Goal: Transaction & Acquisition: Obtain resource

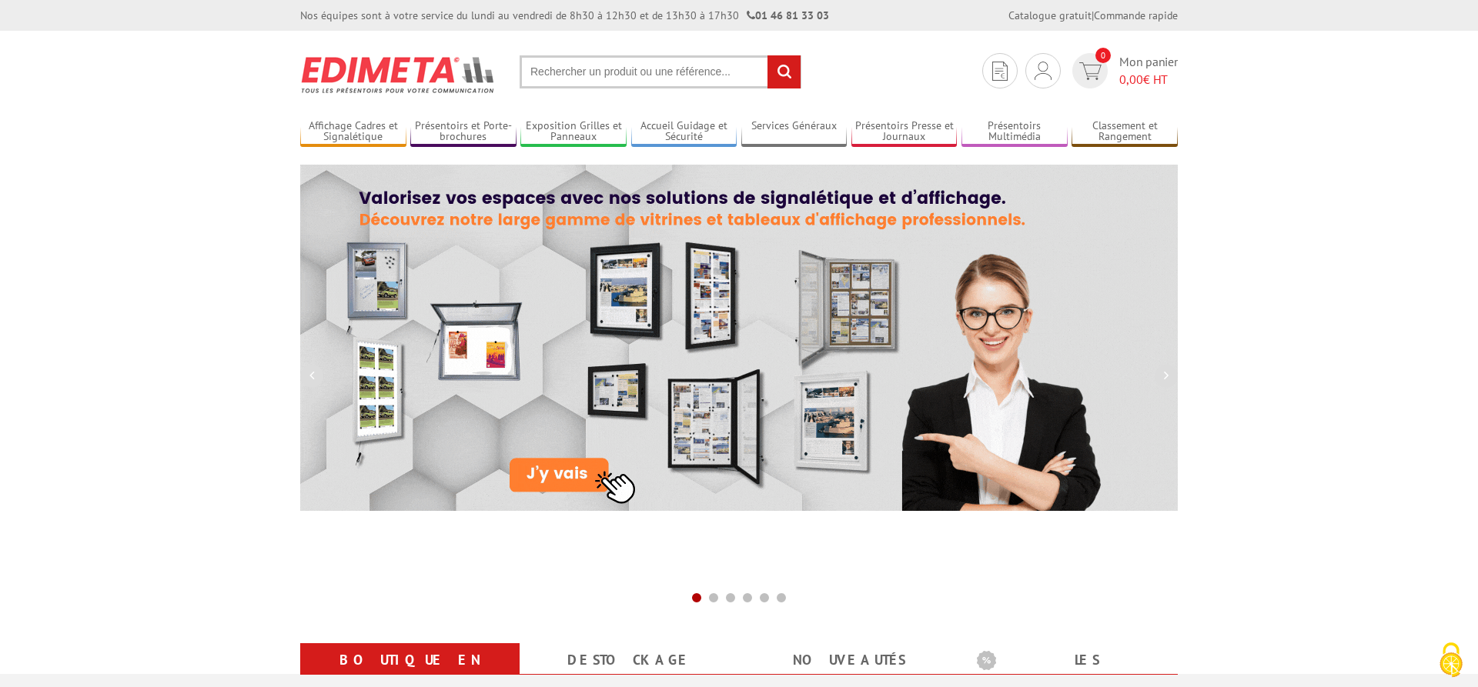
click at [578, 66] on input "text" at bounding box center [660, 71] width 282 height 33
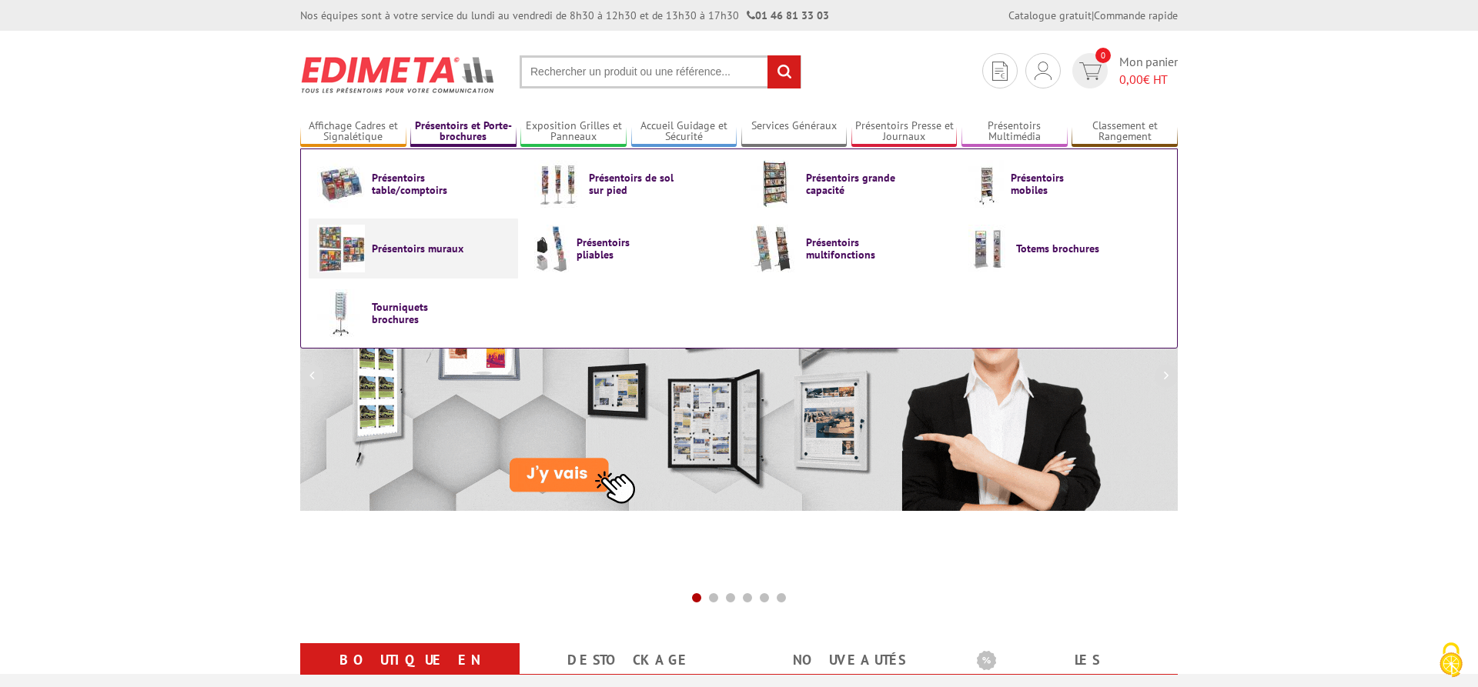
click at [403, 252] on span "Présentoirs muraux" at bounding box center [418, 248] width 92 height 12
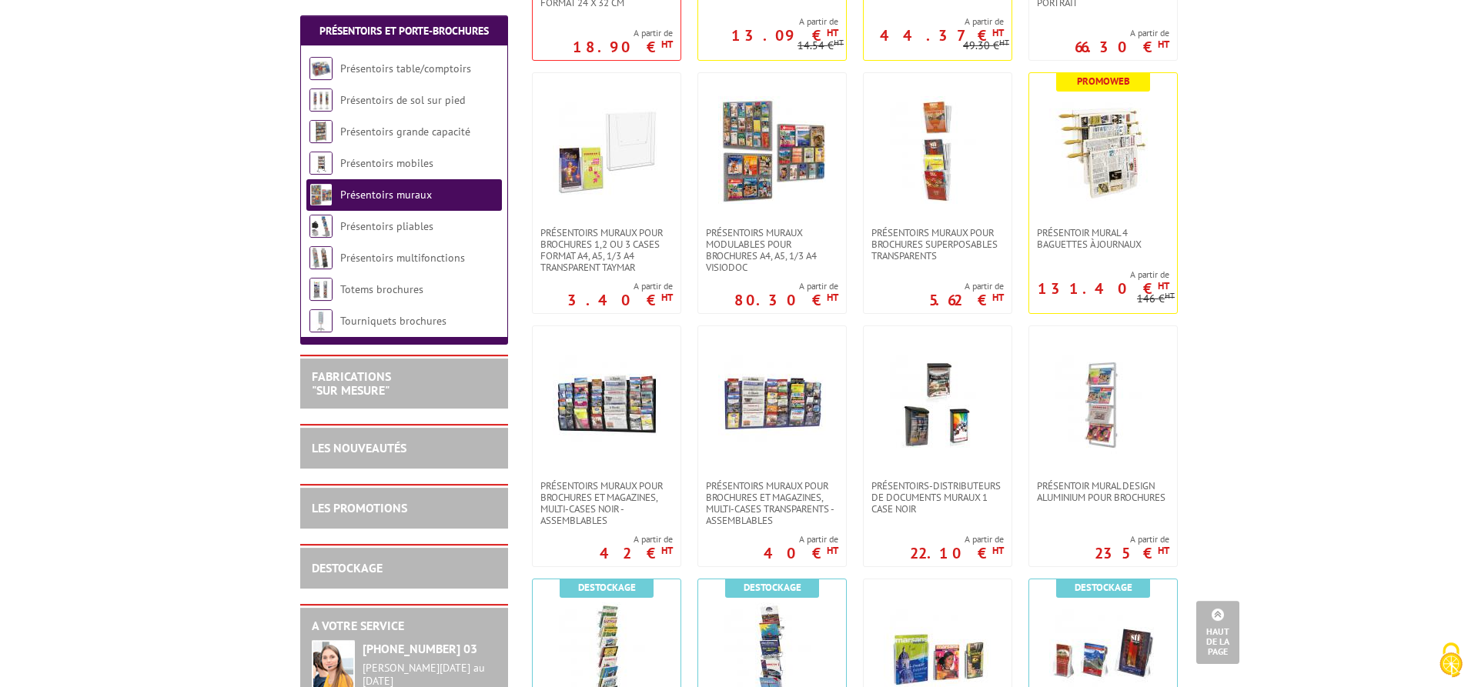
scroll to position [628, 0]
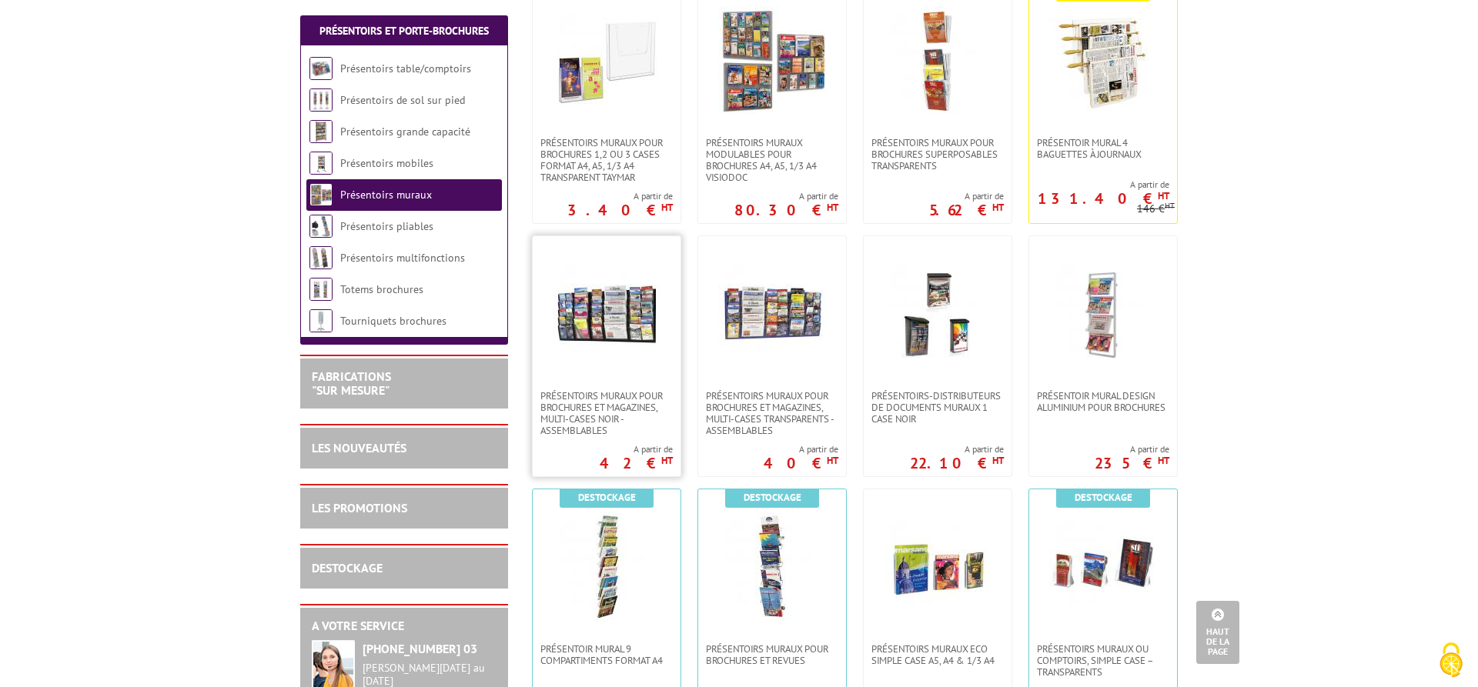
click at [626, 320] on img at bounding box center [607, 313] width 108 height 108
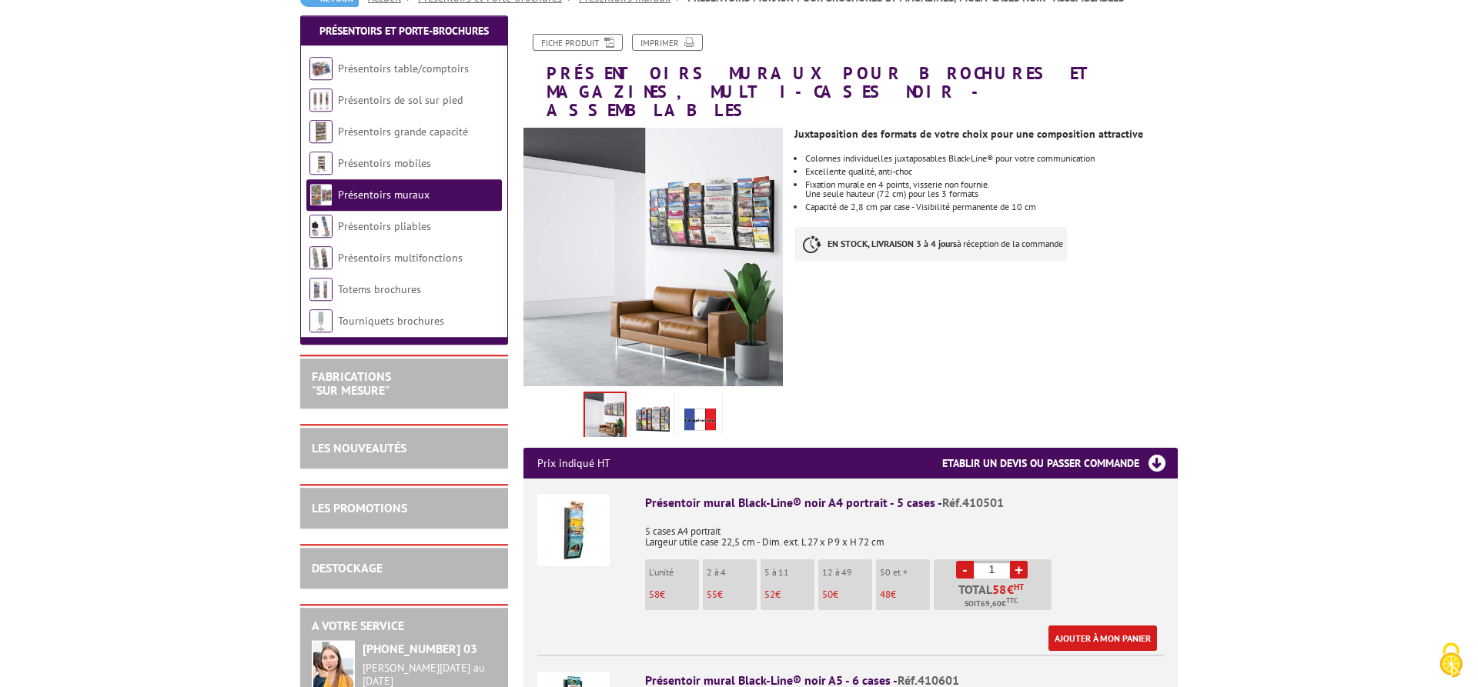
scroll to position [314, 0]
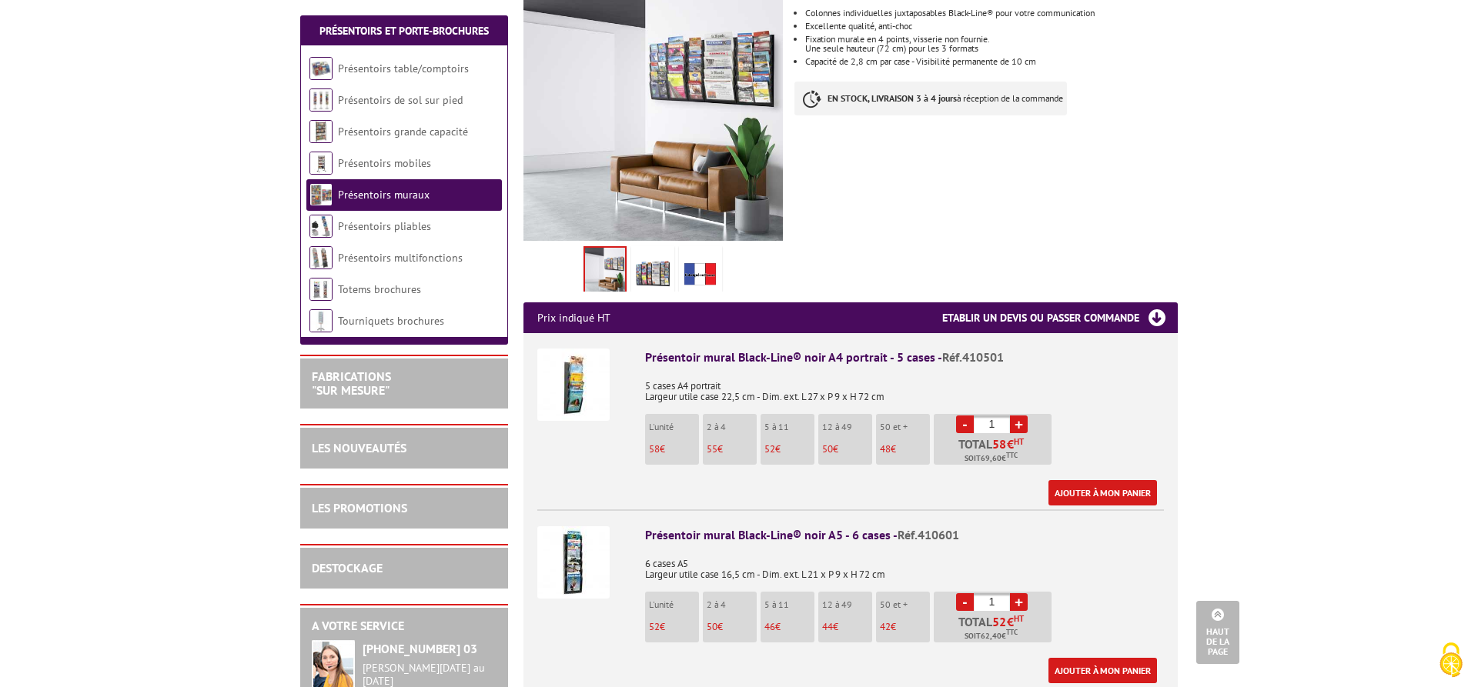
click at [580, 366] on img at bounding box center [573, 385] width 72 height 72
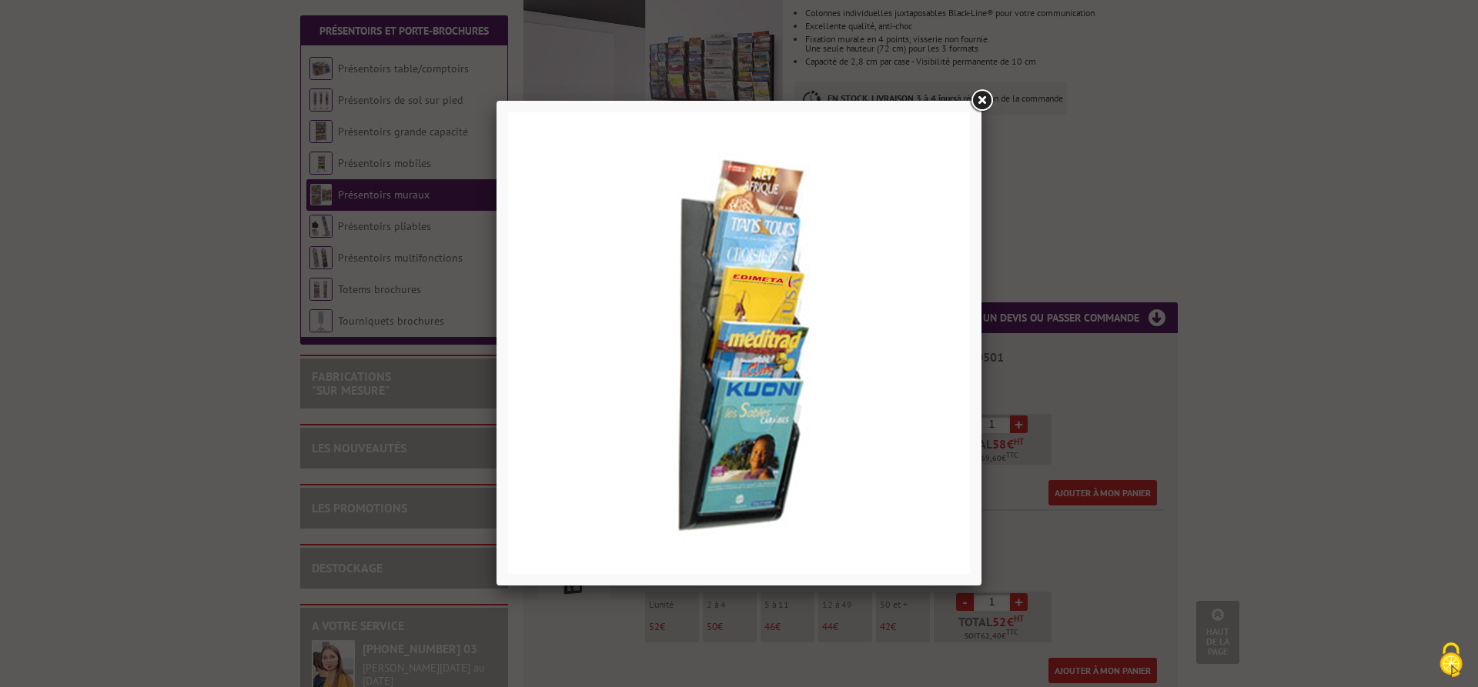
click at [971, 102] on link at bounding box center [981, 101] width 28 height 28
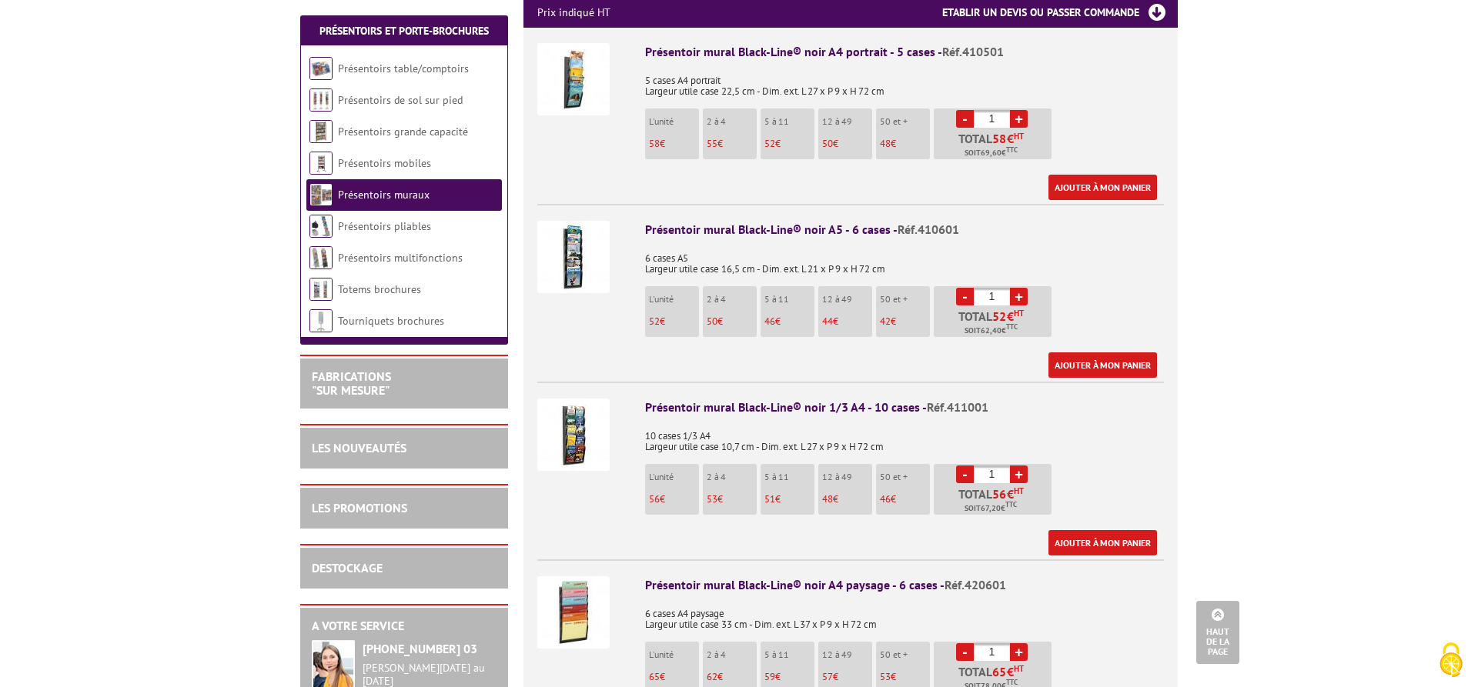
scroll to position [628, 0]
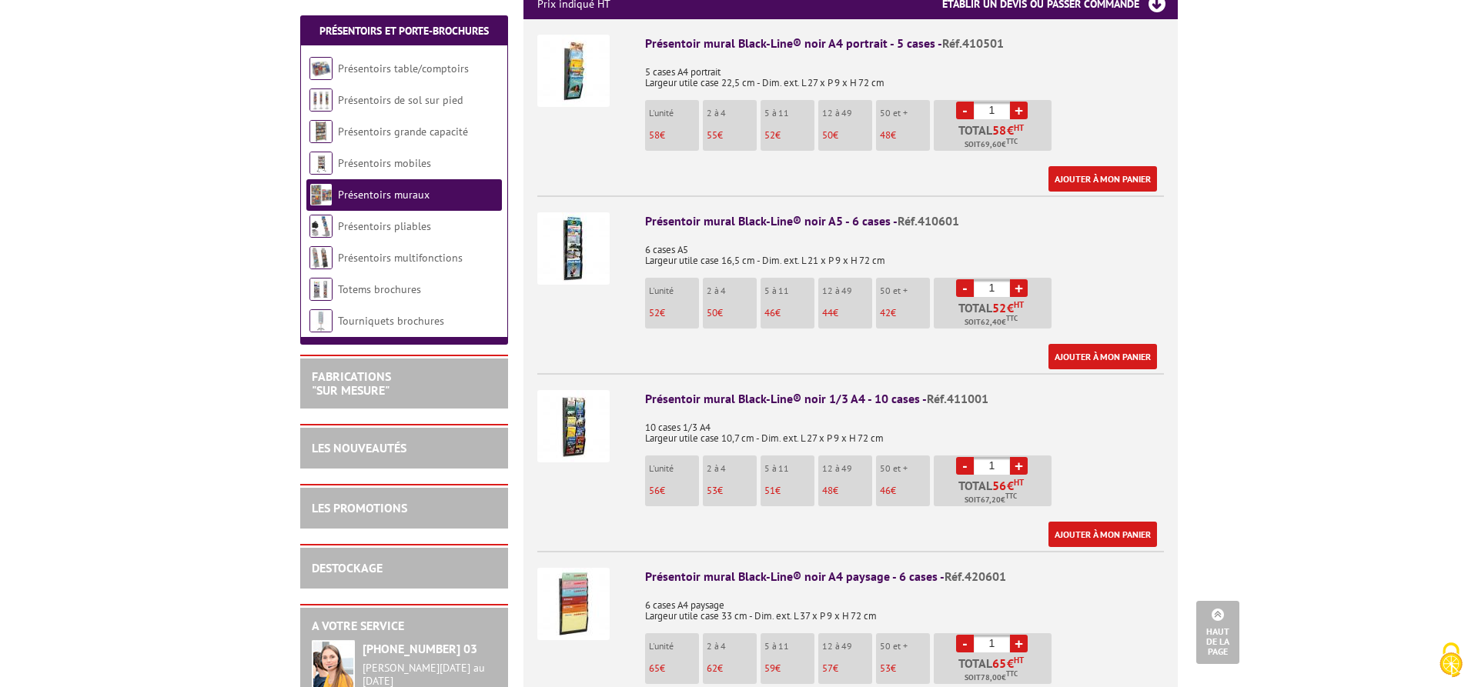
click at [574, 402] on img at bounding box center [573, 426] width 72 height 72
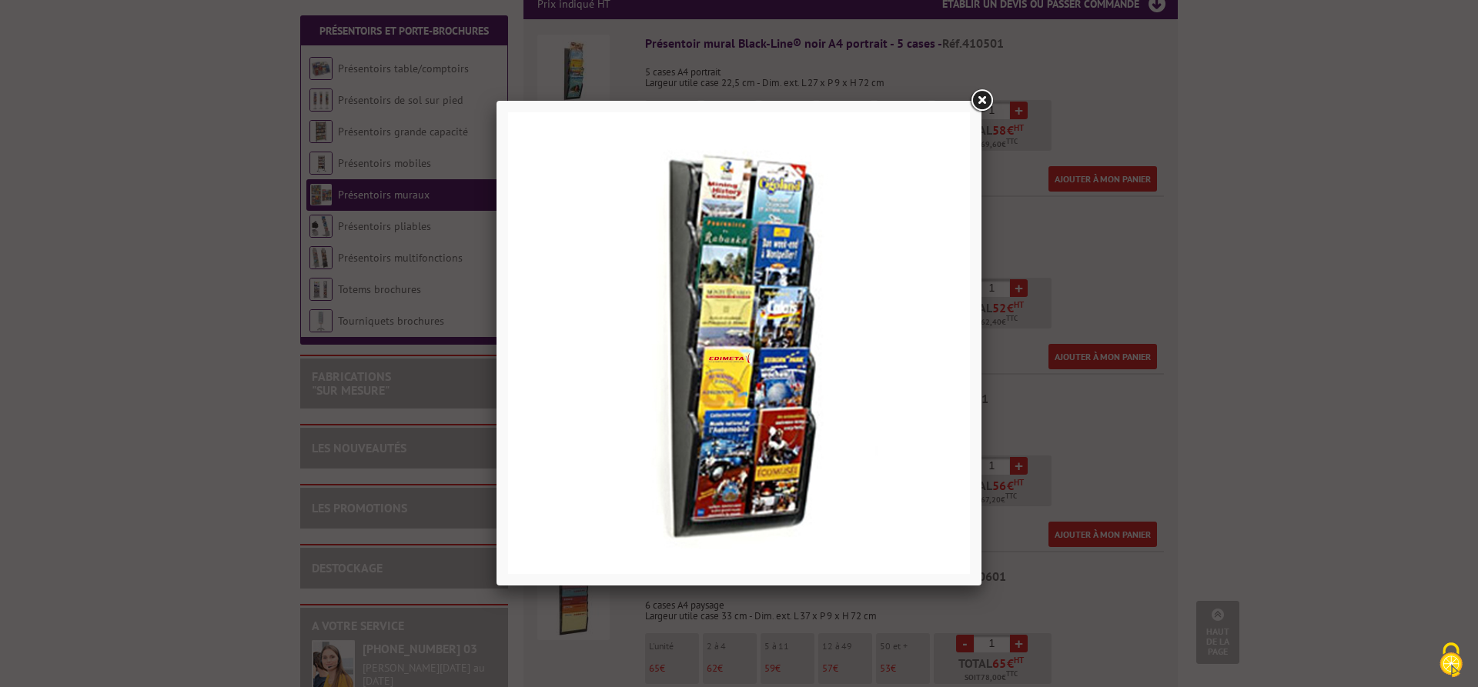
click at [990, 99] on link at bounding box center [981, 101] width 28 height 28
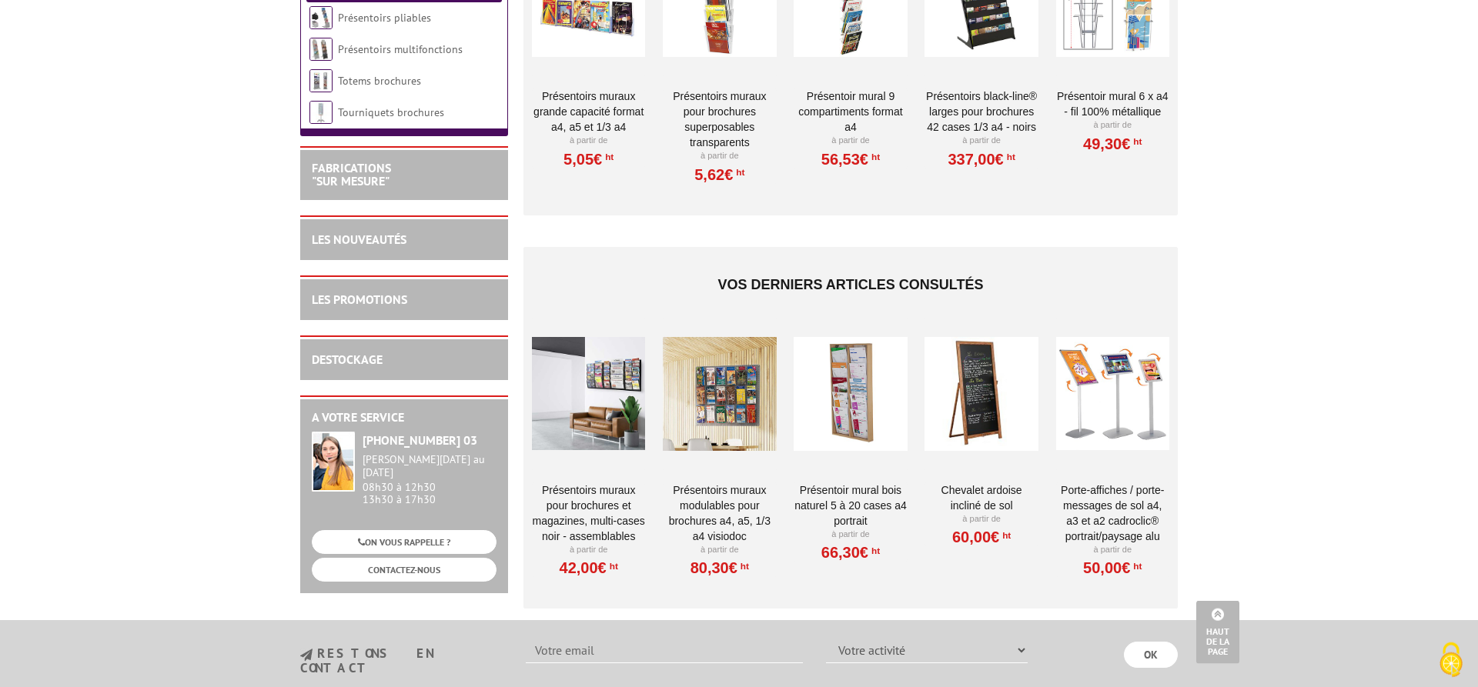
scroll to position [1727, 0]
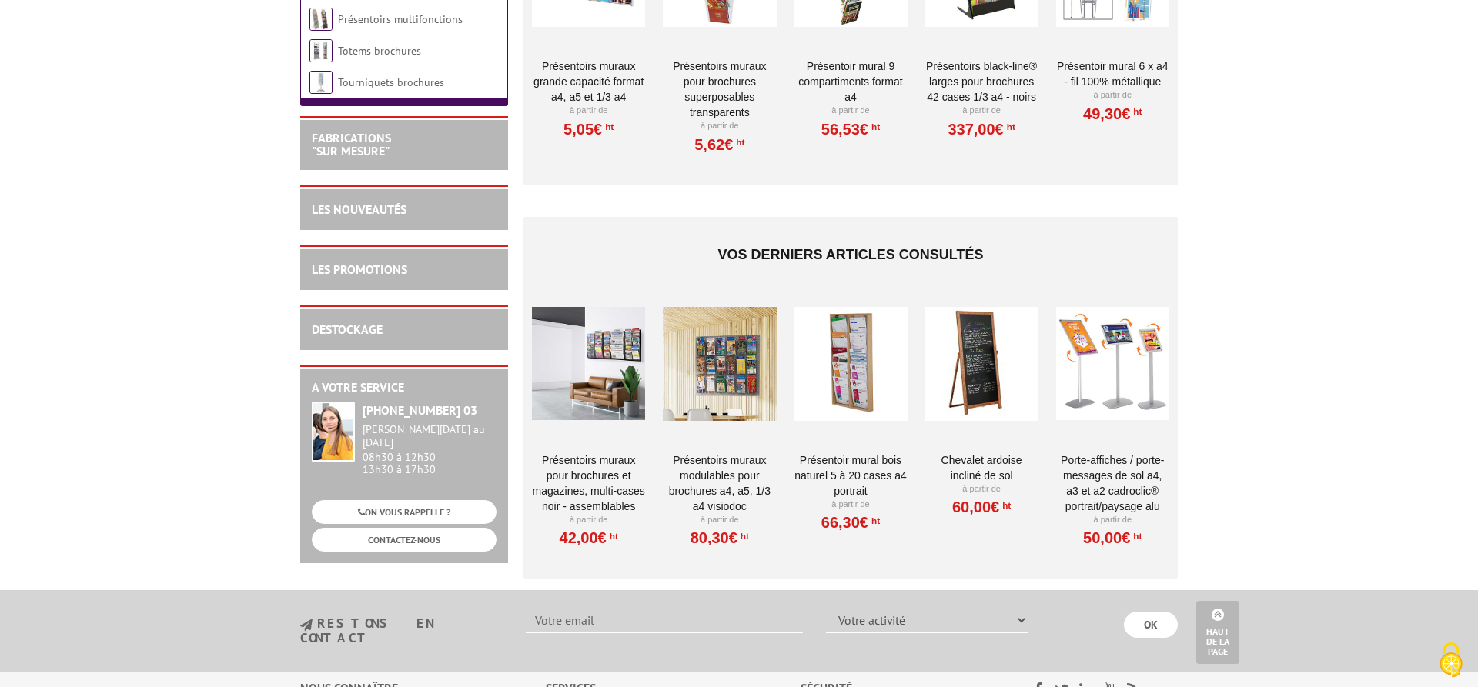
click at [833, 352] on div at bounding box center [849, 364] width 113 height 154
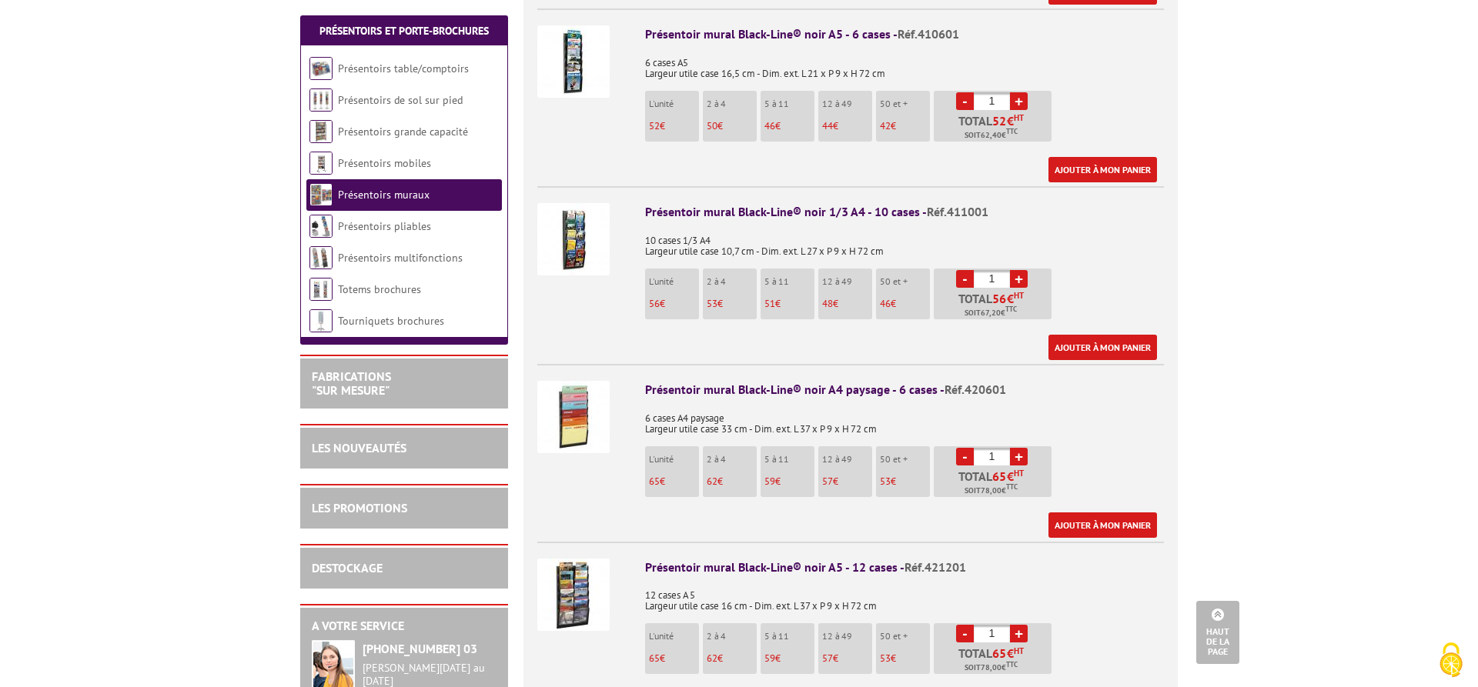
scroll to position [501, 0]
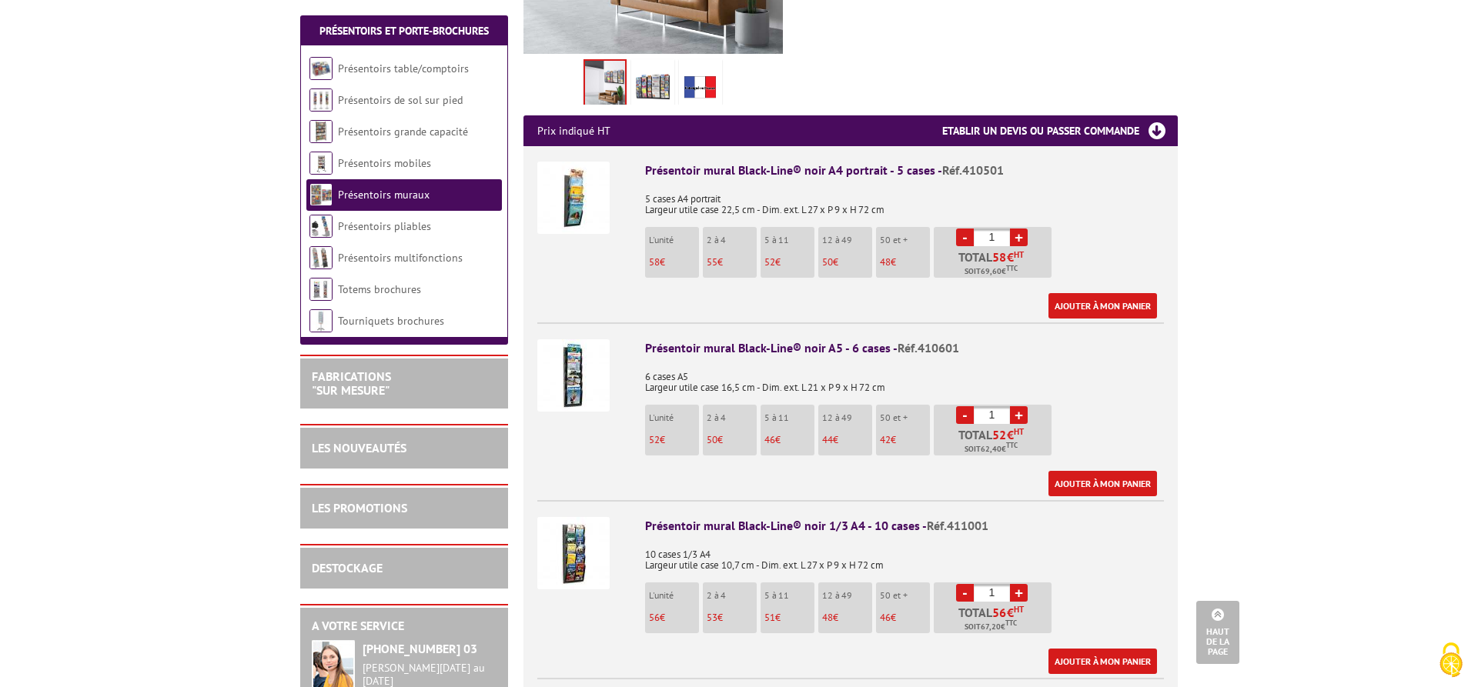
click at [591, 171] on img at bounding box center [573, 198] width 72 height 72
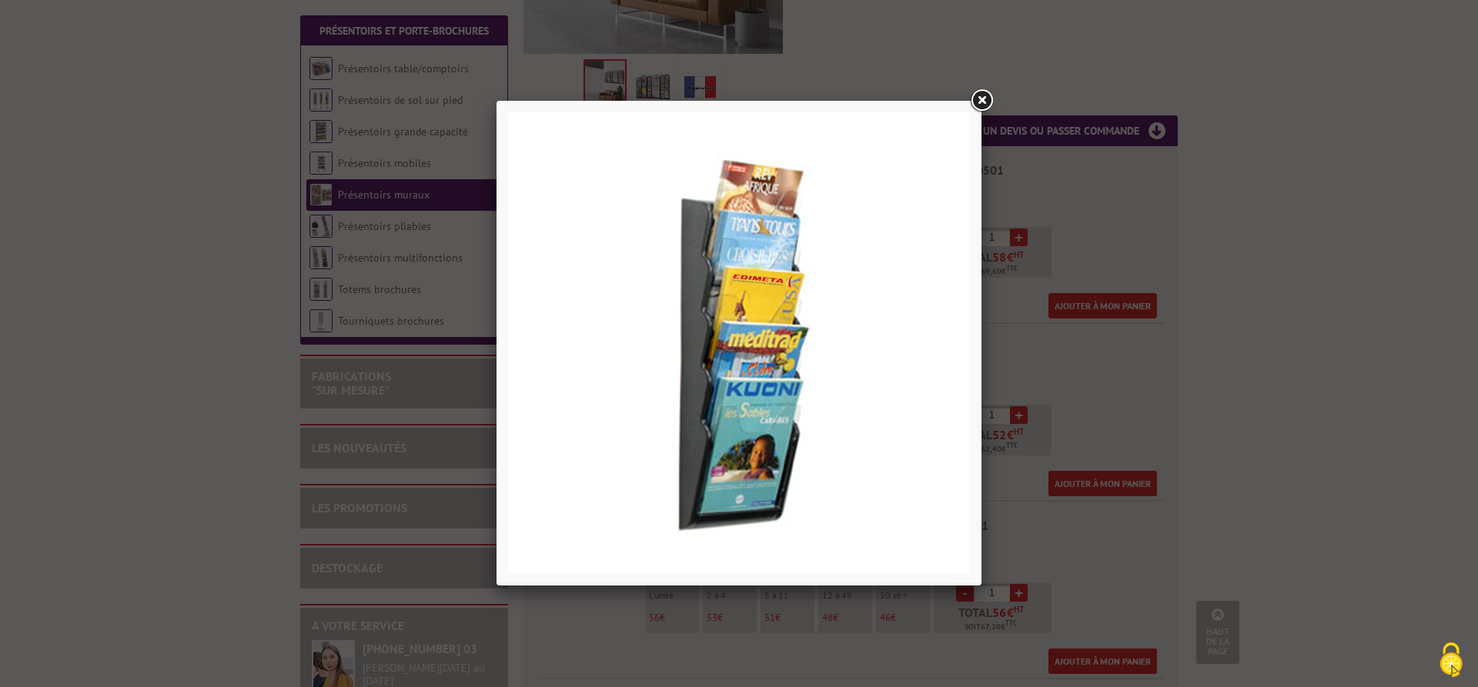
click at [985, 103] on link at bounding box center [981, 101] width 28 height 28
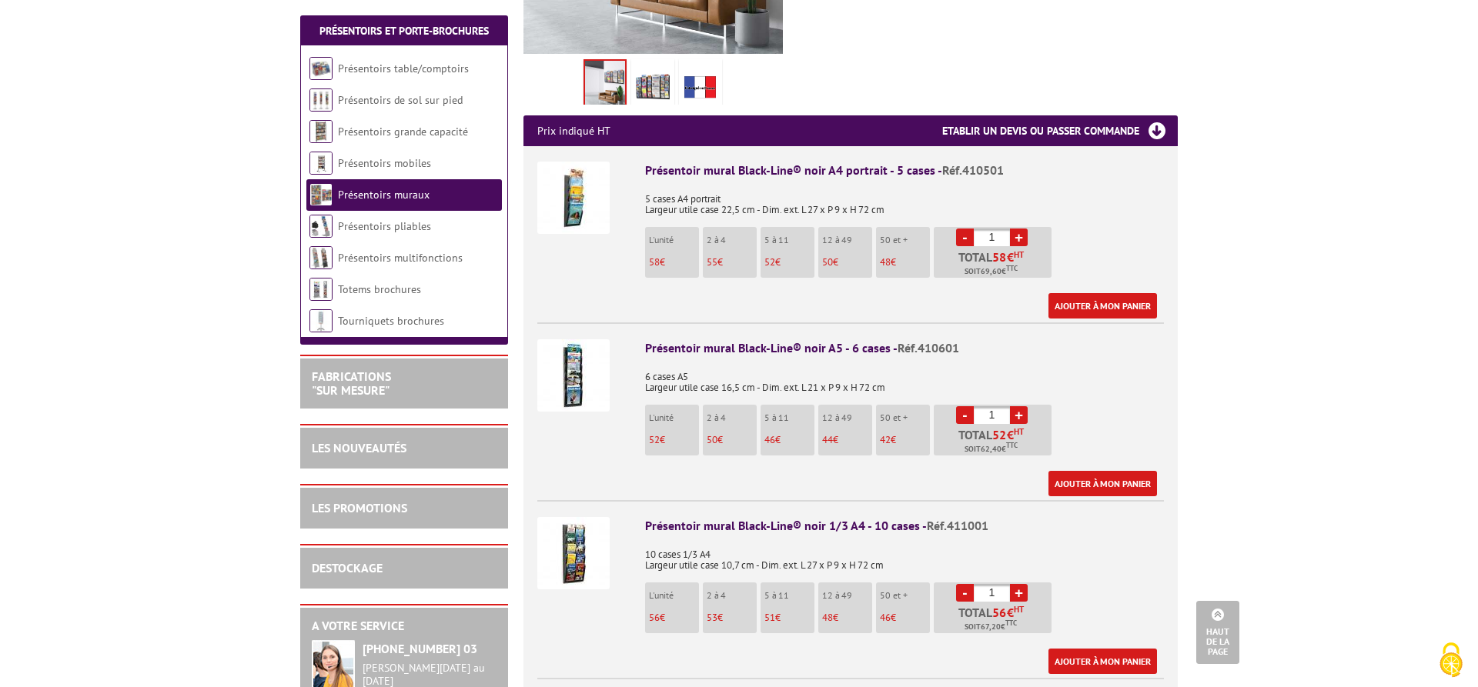
click at [1020, 229] on link "+" at bounding box center [1019, 238] width 18 height 18
type input "2"
click at [562, 529] on img at bounding box center [573, 553] width 72 height 72
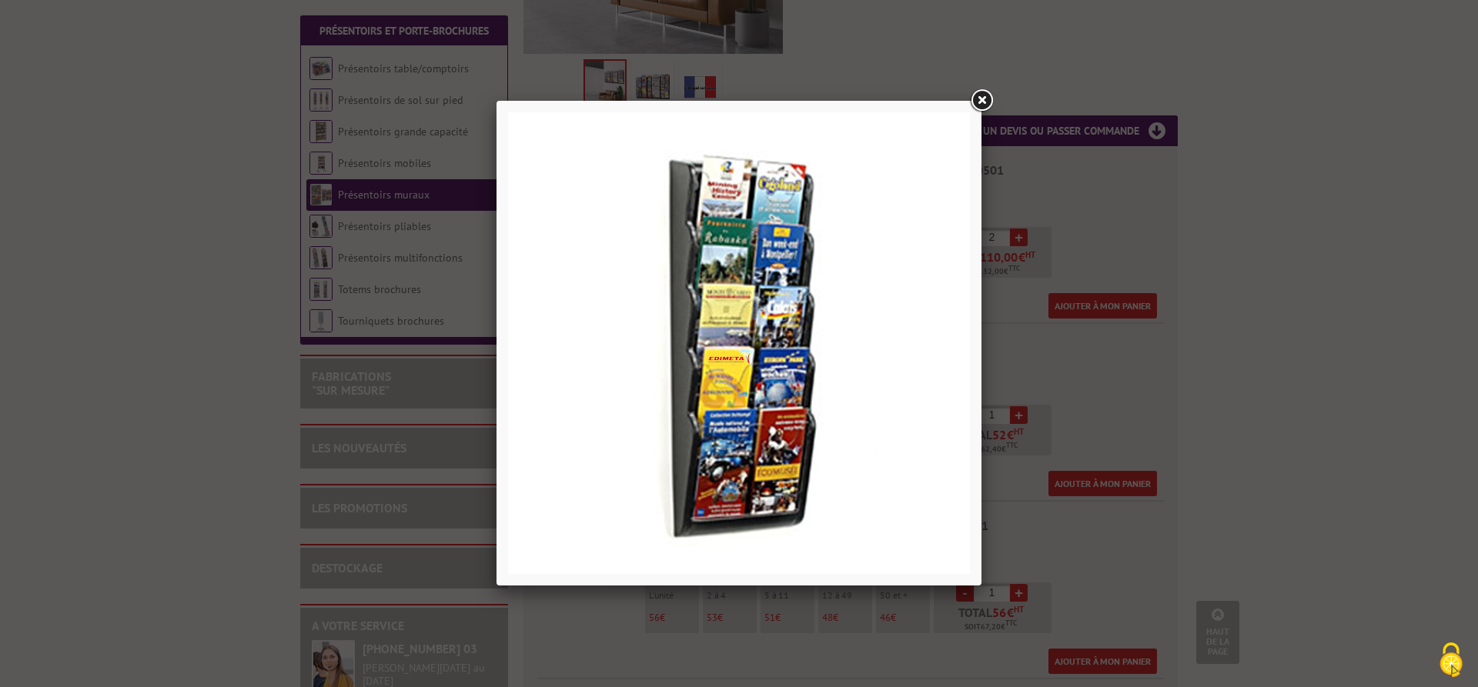
click at [980, 104] on link at bounding box center [981, 101] width 28 height 28
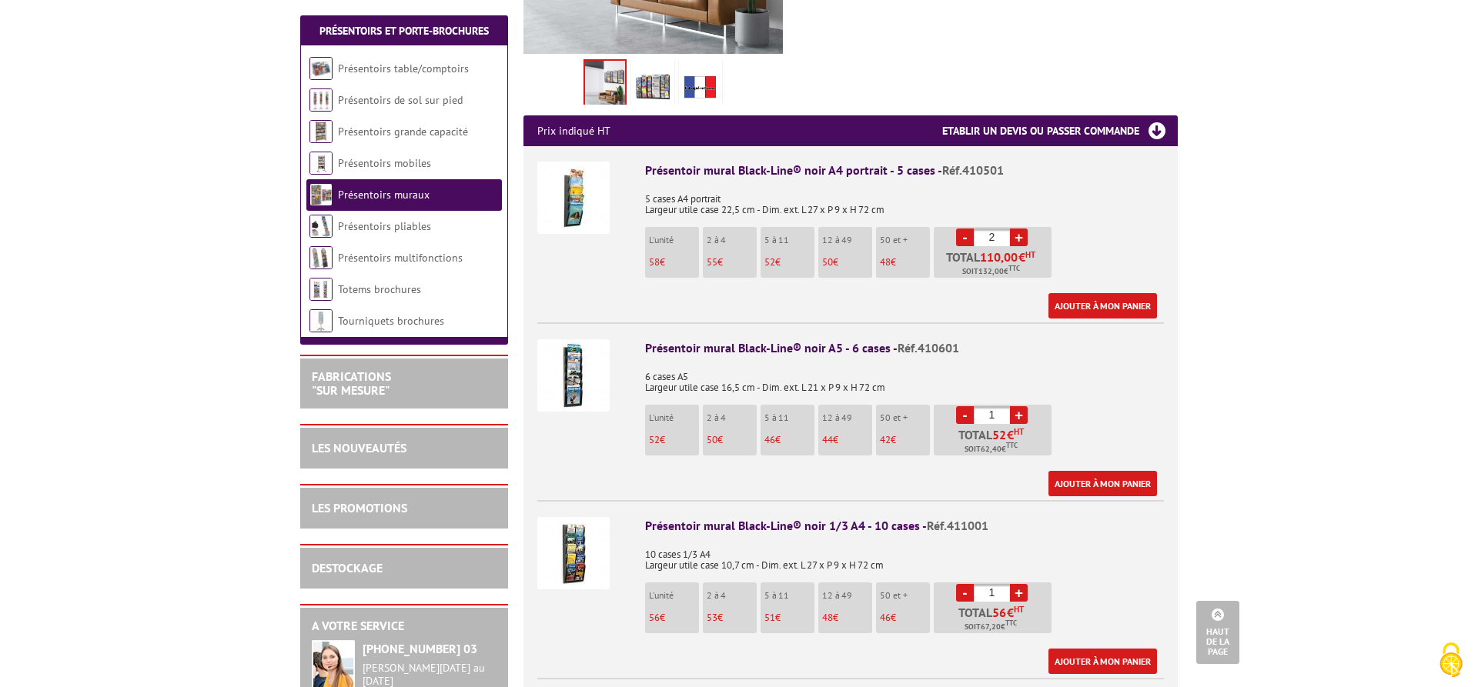
click at [793, 517] on div "Présentoir mural Black-Line® noir 1/3 A4 - 10 cases - Réf.411001" at bounding box center [904, 526] width 519 height 18
click at [589, 529] on img at bounding box center [573, 553] width 72 height 72
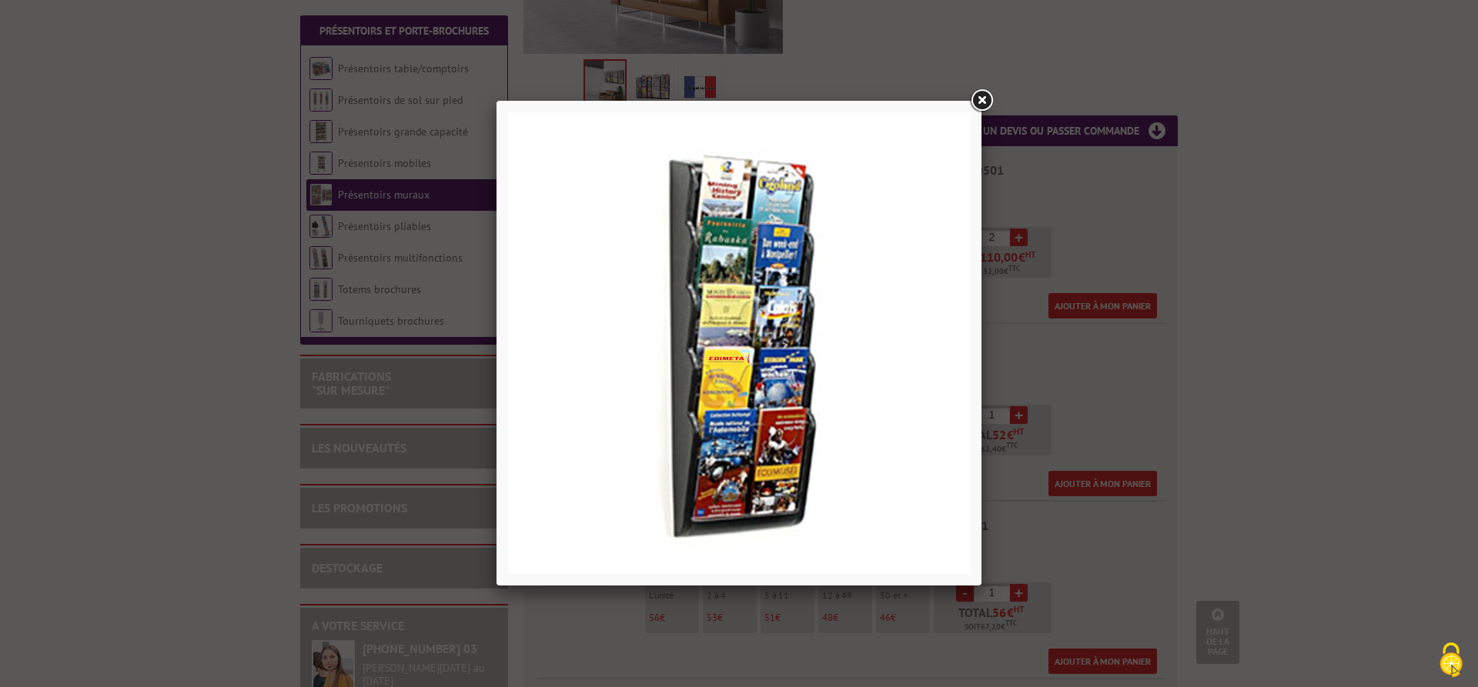
click at [973, 104] on link at bounding box center [981, 101] width 28 height 28
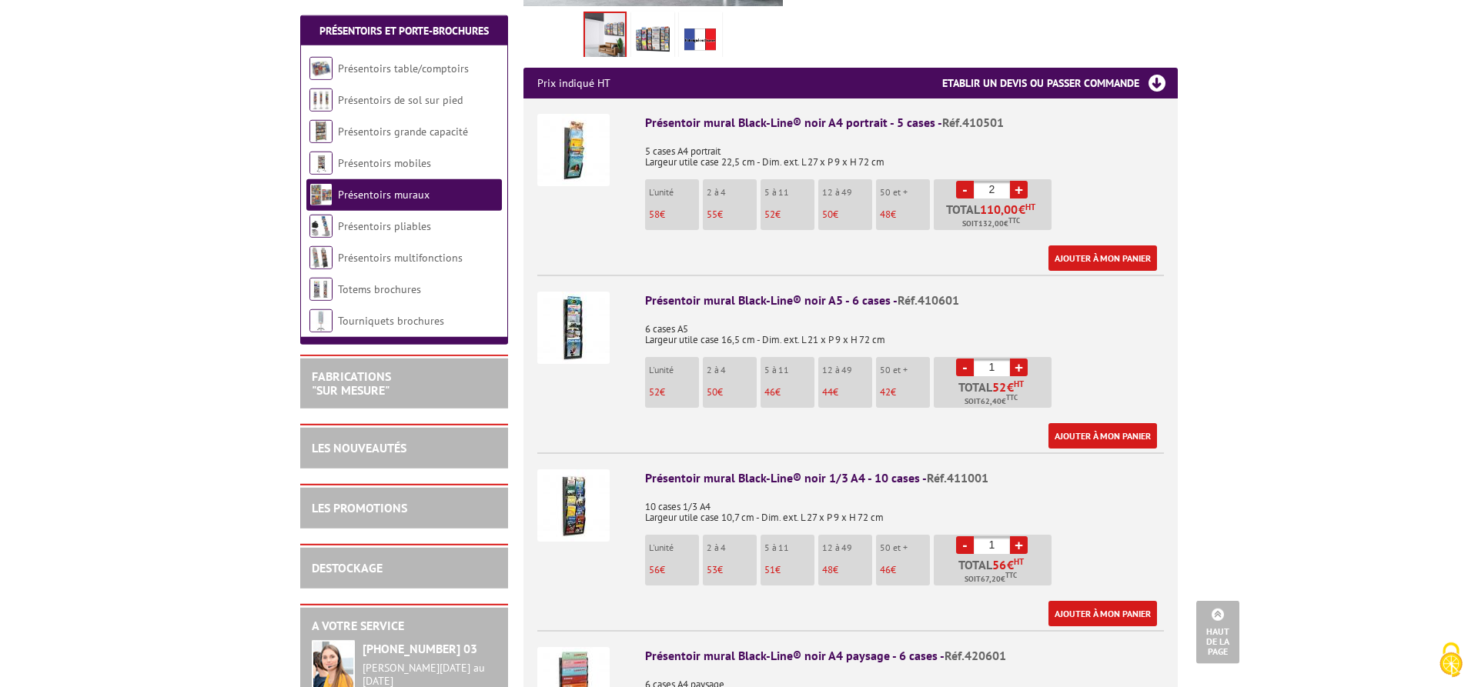
scroll to position [580, 0]
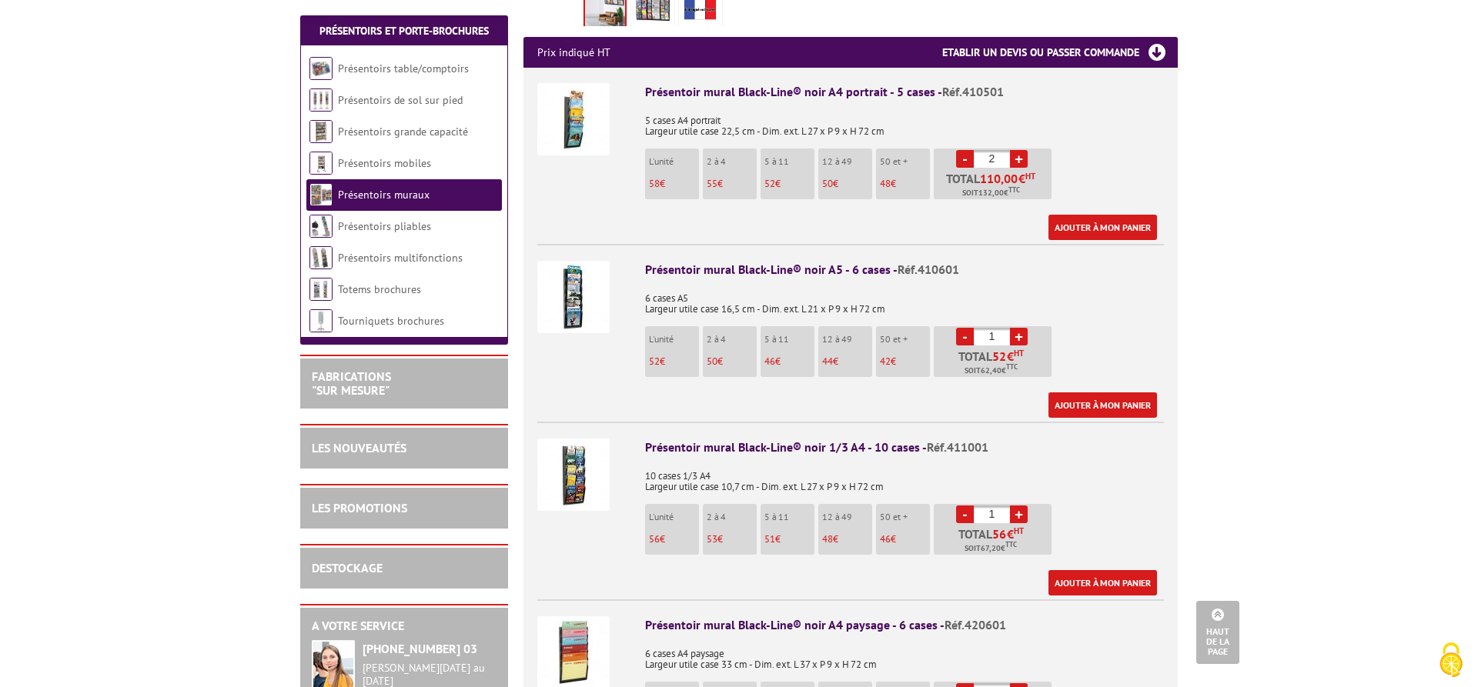
click at [585, 444] on img at bounding box center [573, 475] width 72 height 72
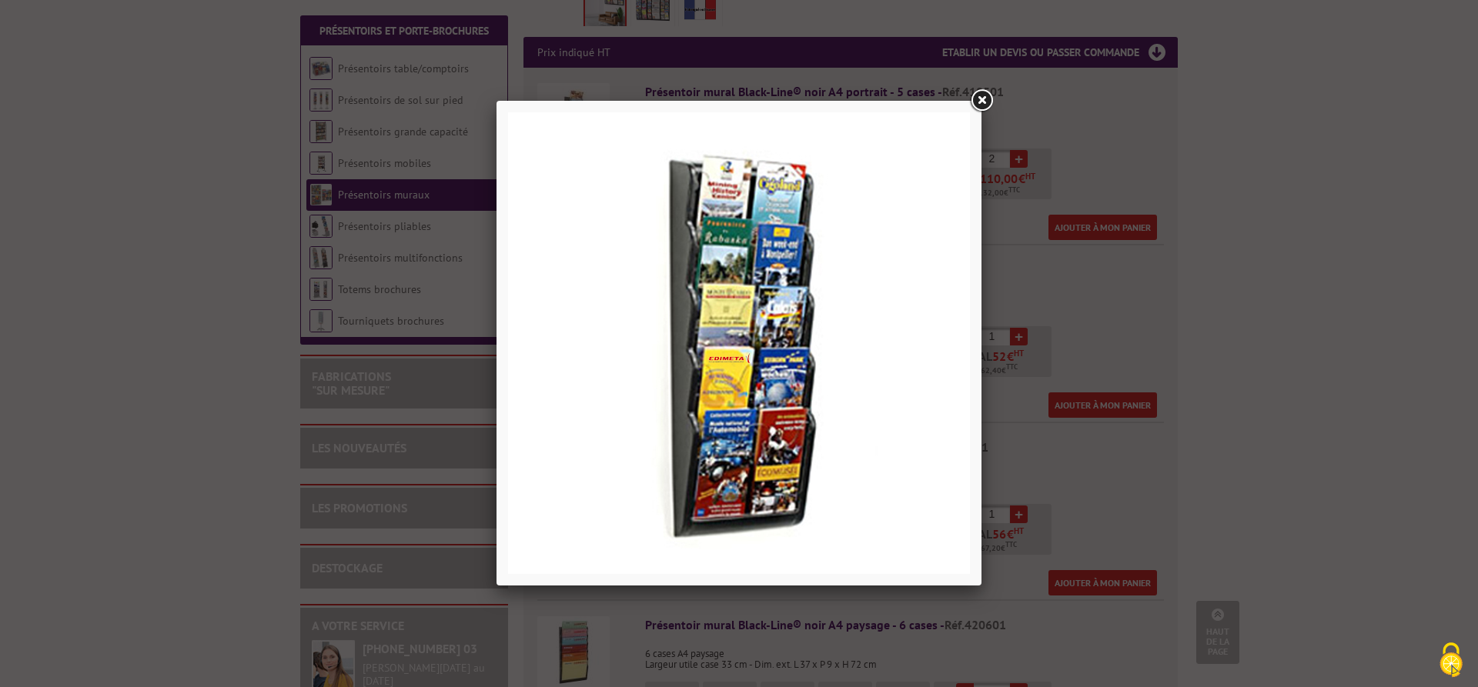
click at [974, 93] on link at bounding box center [981, 101] width 28 height 28
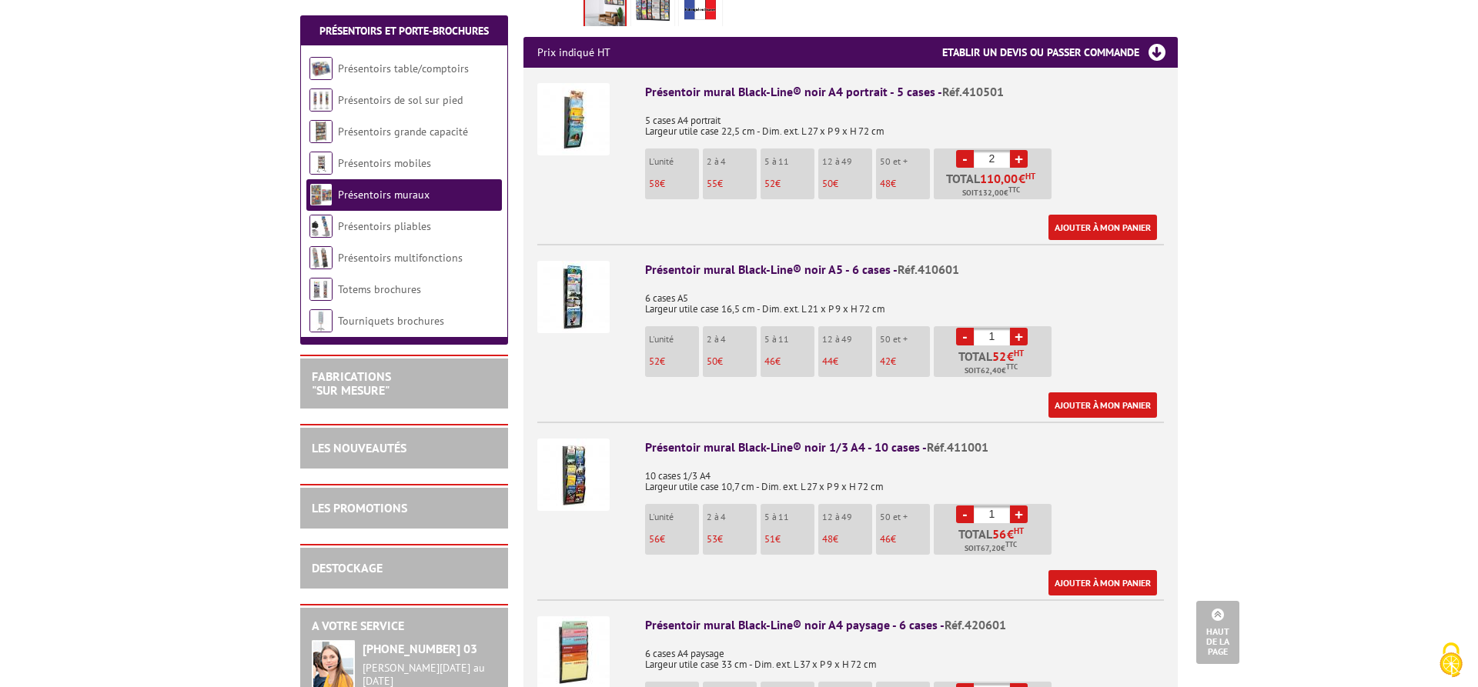
click at [804, 422] on li "Présentoir mural Black-Line® noir 1/3 A4 - 10 cases - Réf.411001 10 cases 1/3 A…" at bounding box center [850, 509] width 626 height 174
drag, startPoint x: 842, startPoint y: 439, endPoint x: 957, endPoint y: 412, distance: 118.5
click at [846, 439] on div "Présentoir mural Black-Line® noir 1/3 A4 - 10 cases - Réf.411001 10 cases 1/3 A…" at bounding box center [904, 517] width 519 height 157
drag, startPoint x: 967, startPoint y: 412, endPoint x: 976, endPoint y: 424, distance: 15.4
click at [974, 422] on li "Présentoir mural Black-Line® noir 1/3 A4 - 10 cases - Réf.411001 10 cases 1/3 A…" at bounding box center [850, 509] width 626 height 174
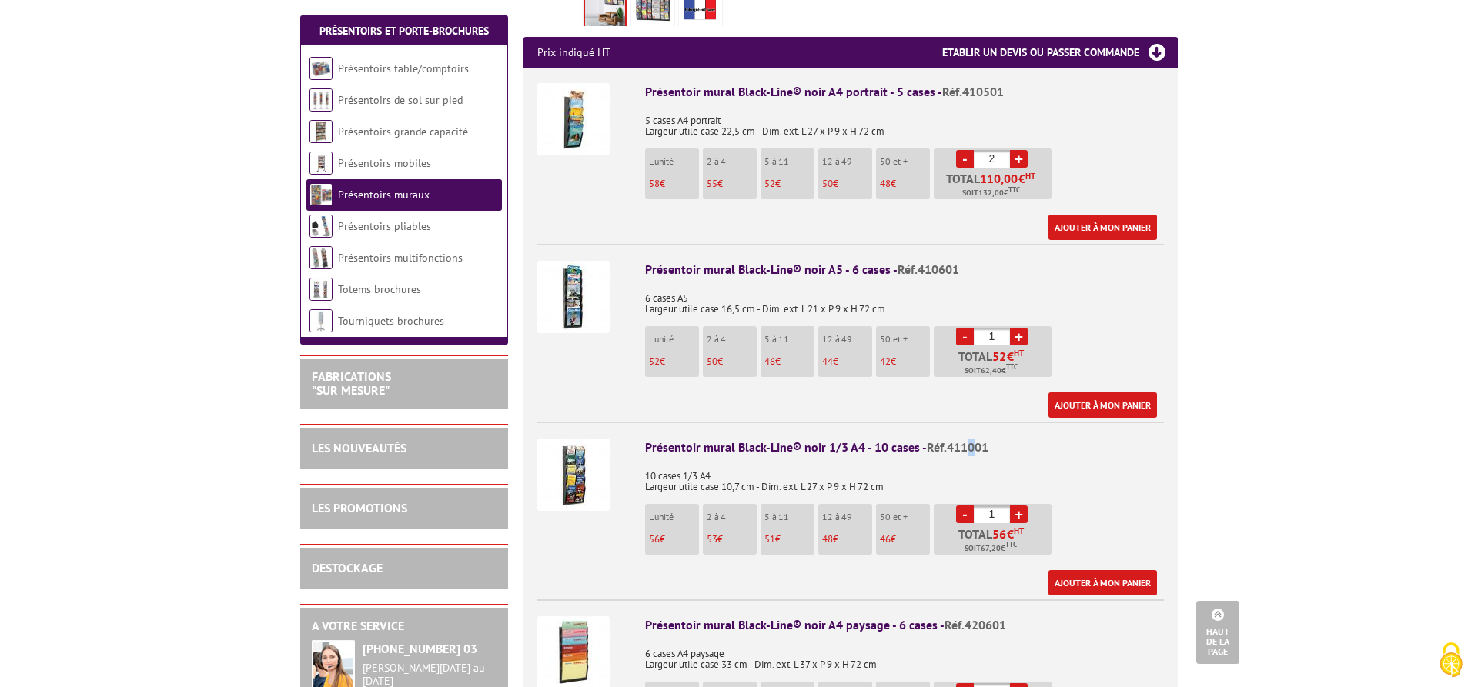
click at [976, 439] on span "Réf.411001" at bounding box center [958, 446] width 62 height 15
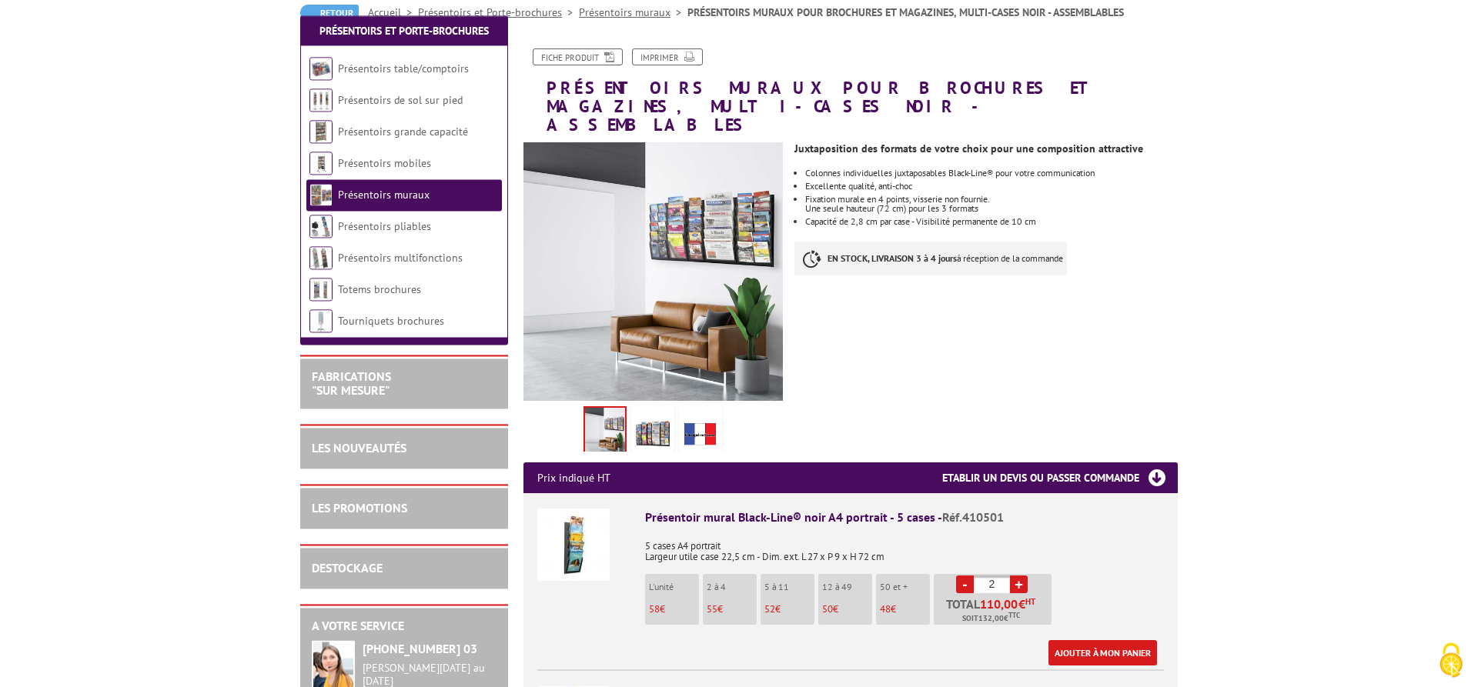
scroll to position [235, 0]
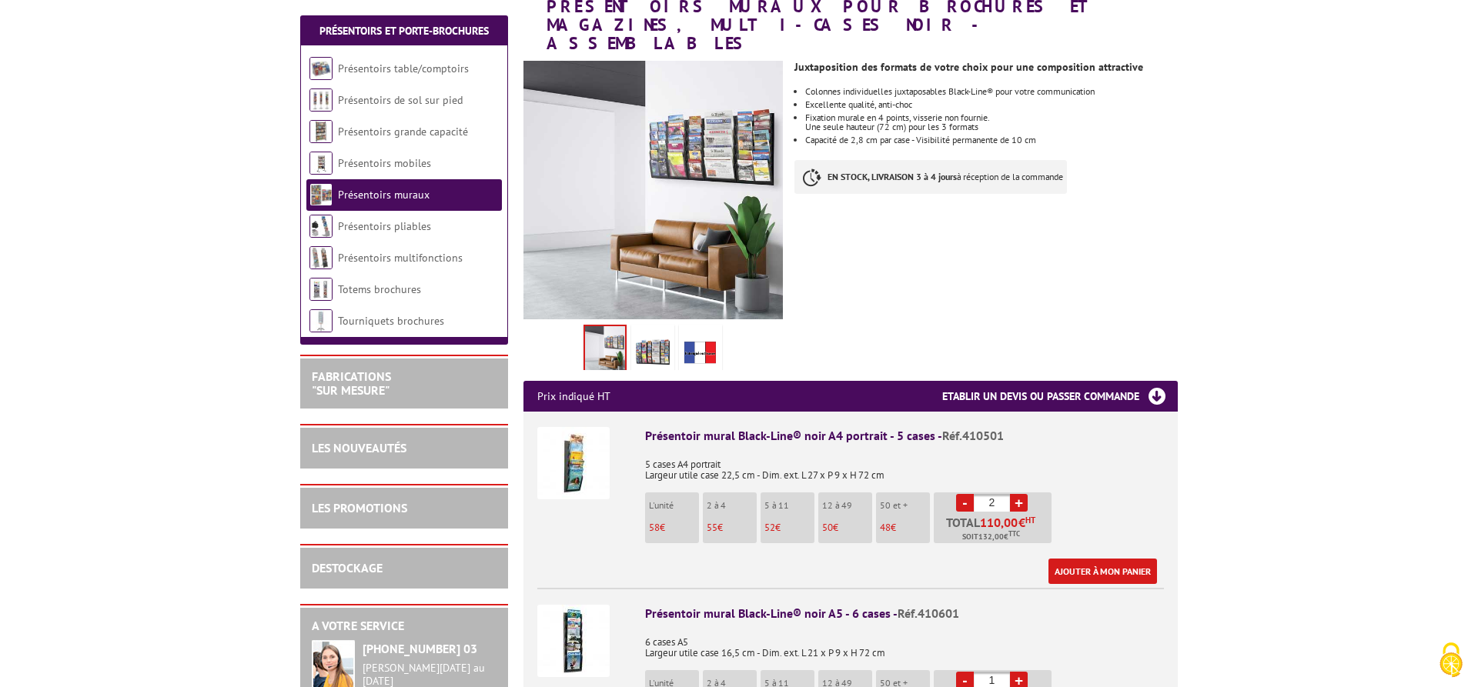
click at [1010, 381] on h3 "Etablir un devis ou passer commande" at bounding box center [1059, 396] width 235 height 31
click at [1151, 381] on h3 "Etablir un devis ou passer commande" at bounding box center [1059, 396] width 235 height 31
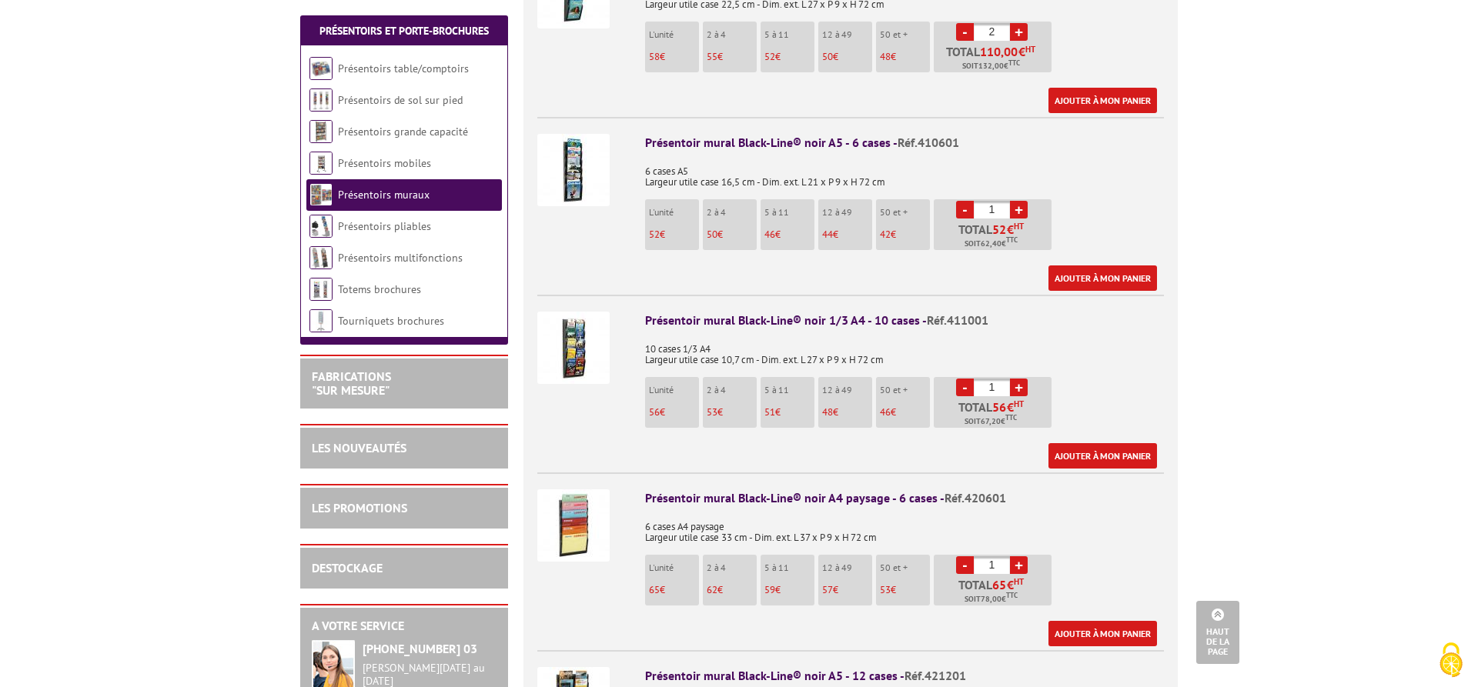
scroll to position [549, 0]
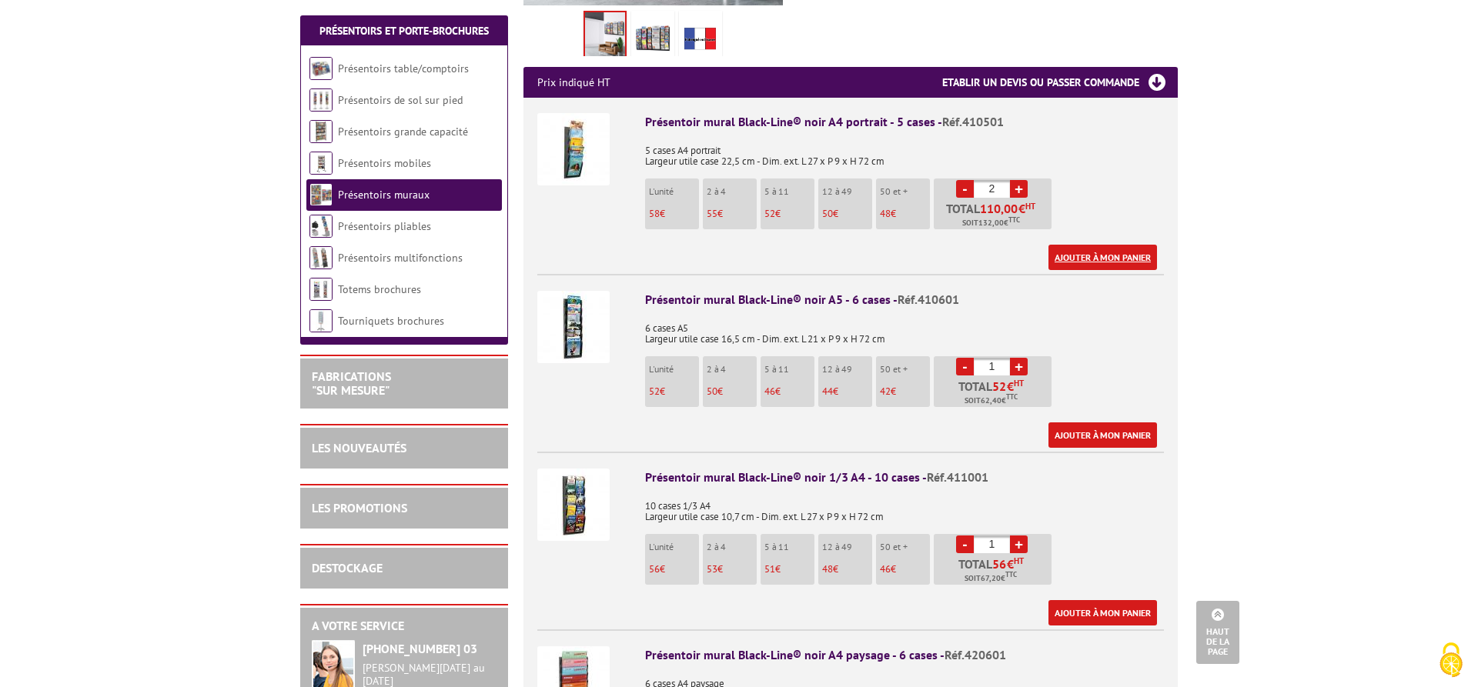
click at [1087, 245] on link "Ajouter à mon panier" at bounding box center [1102, 257] width 109 height 25
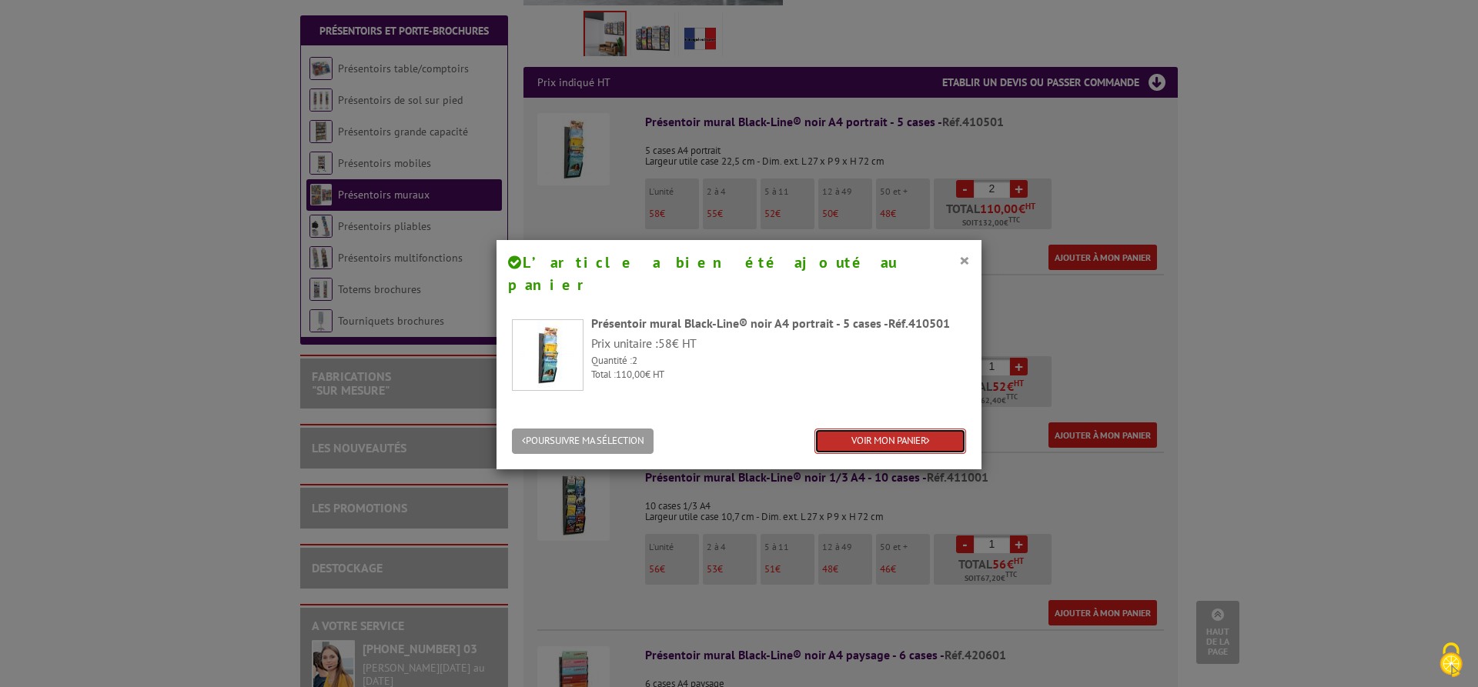
click at [878, 429] on link "VOIR MON PANIER" at bounding box center [890, 441] width 152 height 25
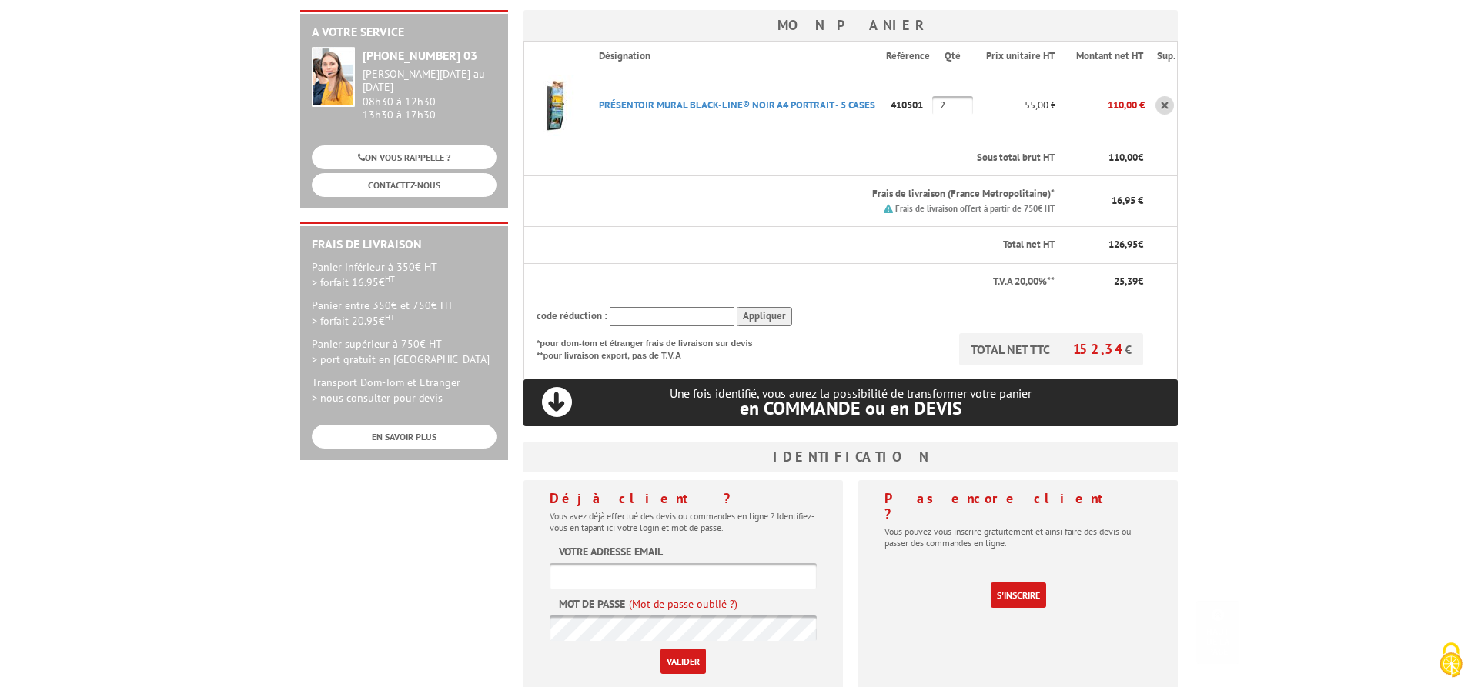
scroll to position [314, 0]
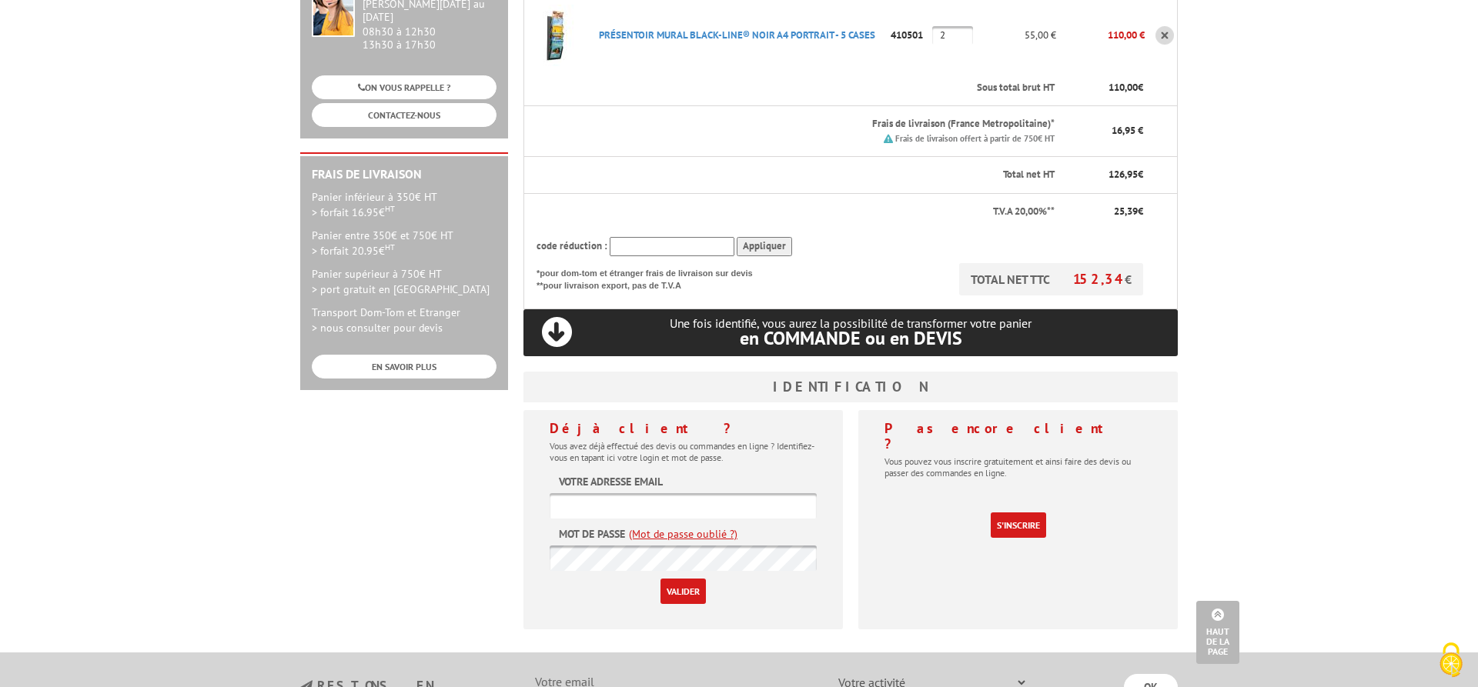
click at [693, 493] on input "text" at bounding box center [682, 505] width 267 height 25
type input "[EMAIL_ADDRESS][DOMAIN_NAME]"
click at [688, 579] on input "Valider" at bounding box center [682, 591] width 45 height 25
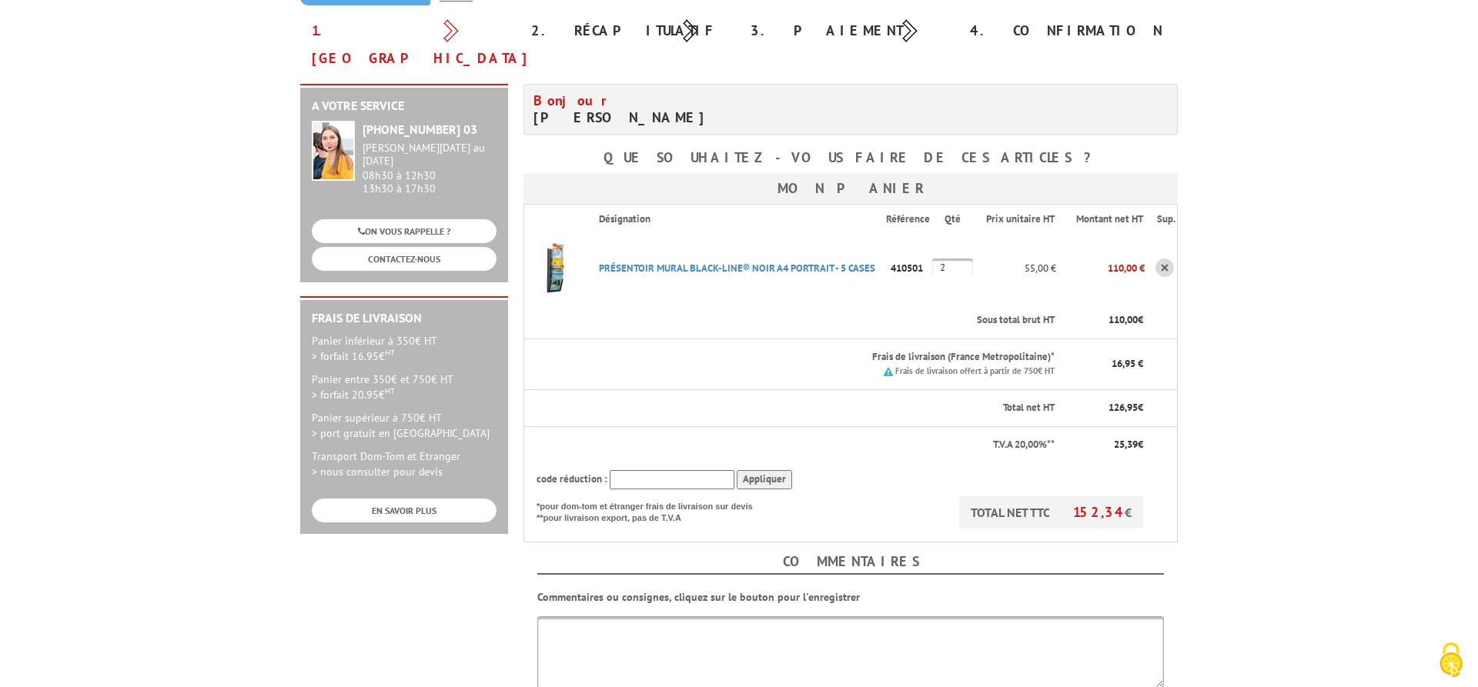
scroll to position [314, 0]
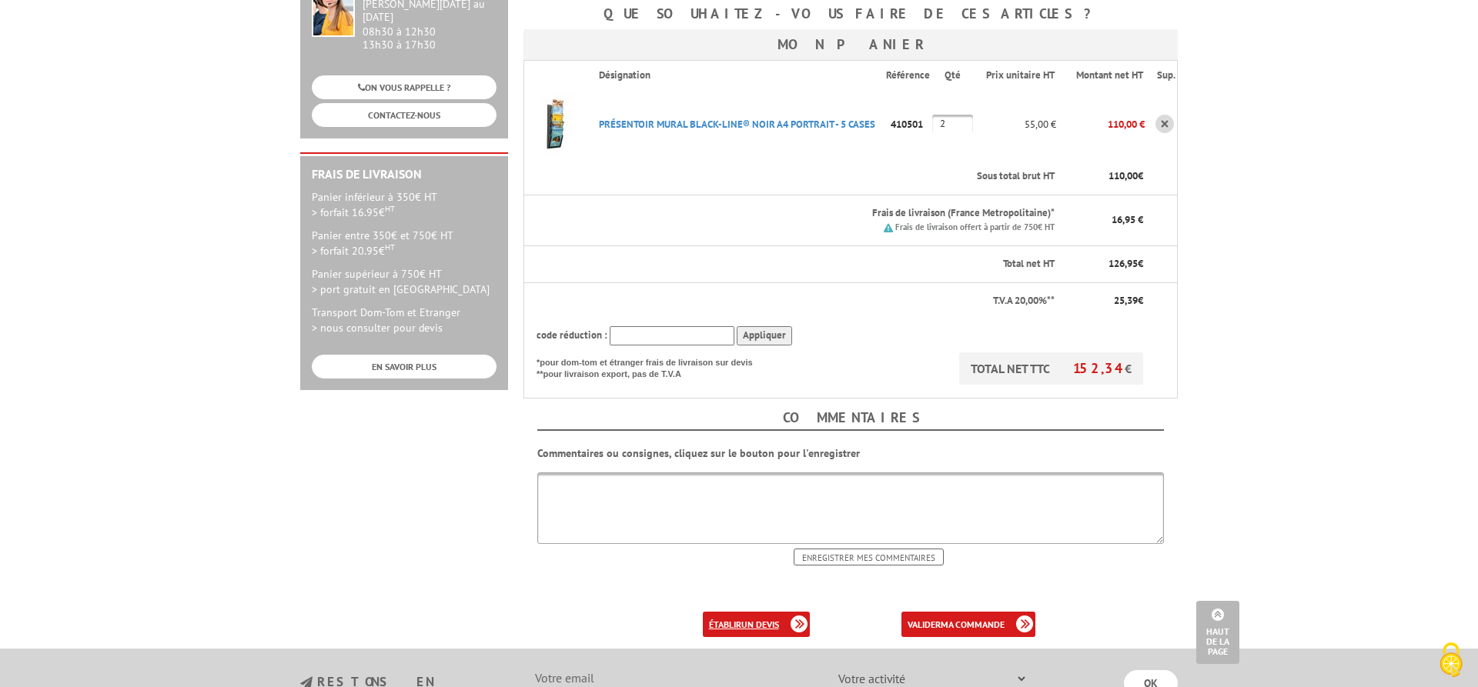
click at [720, 612] on link "établir un devis" at bounding box center [756, 624] width 107 height 25
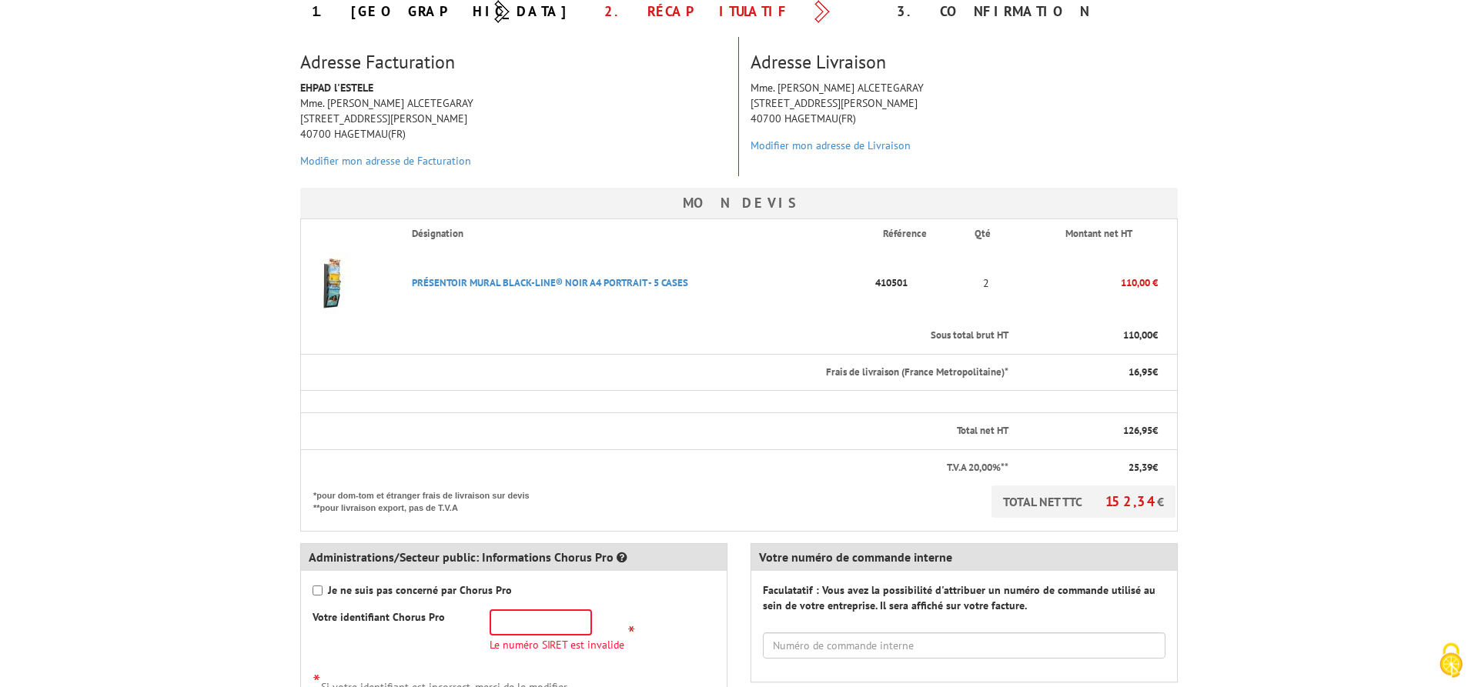
scroll to position [314, 0]
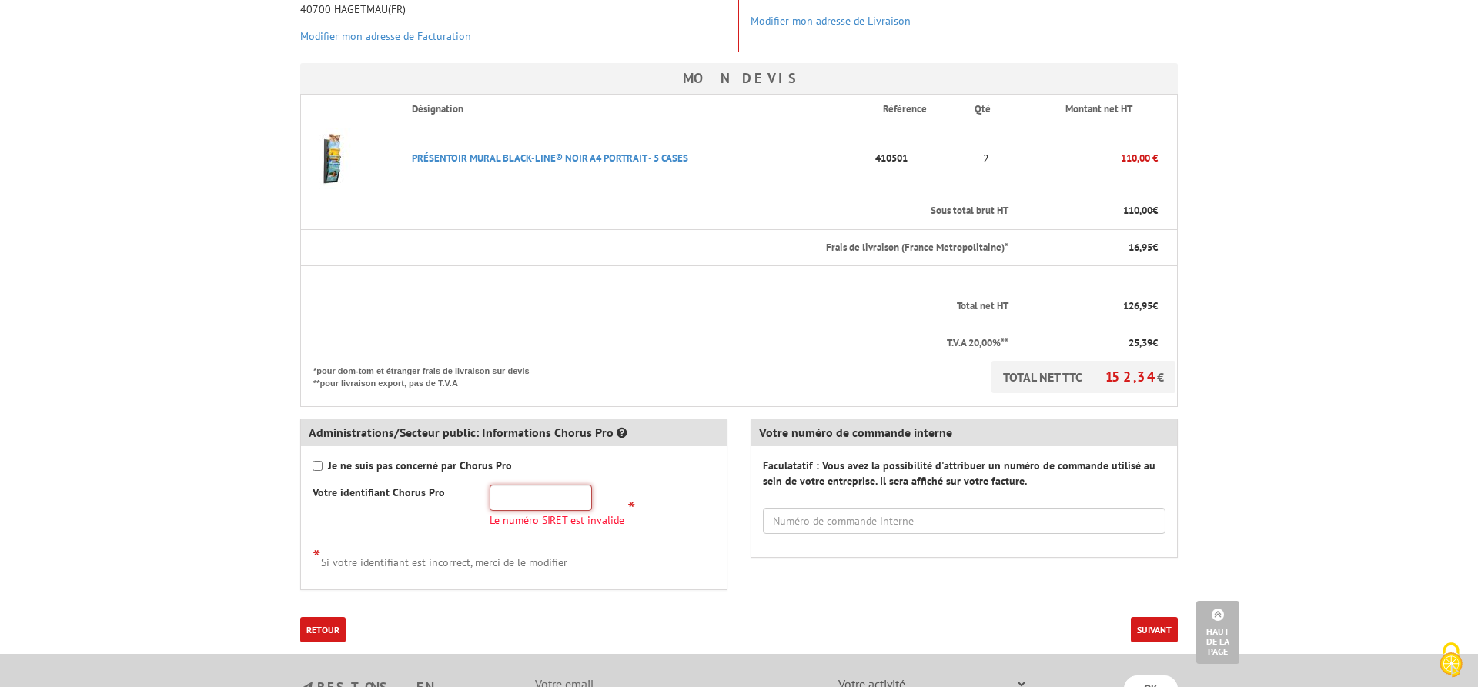
click at [570, 503] on input "text" at bounding box center [540, 498] width 102 height 26
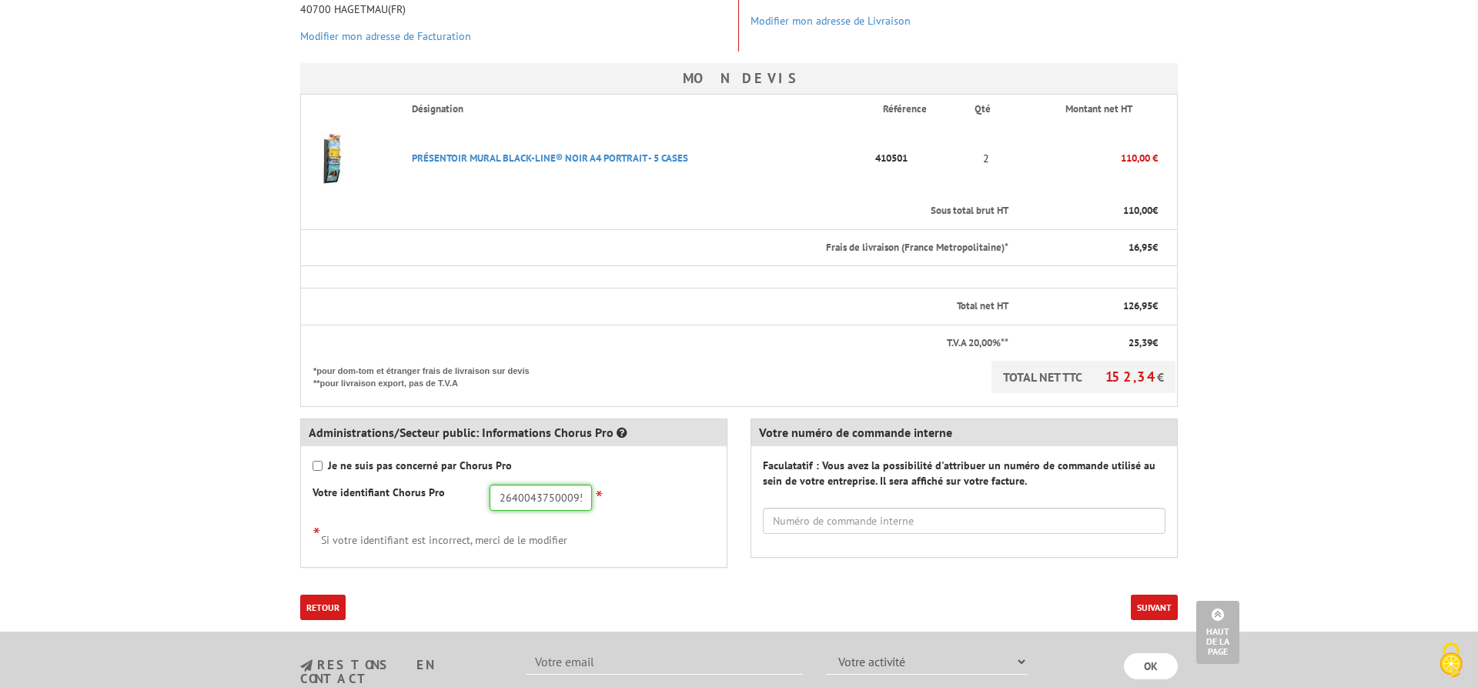
type input "26400437500095"
click at [1148, 600] on button "Suivant" at bounding box center [1154, 607] width 47 height 25
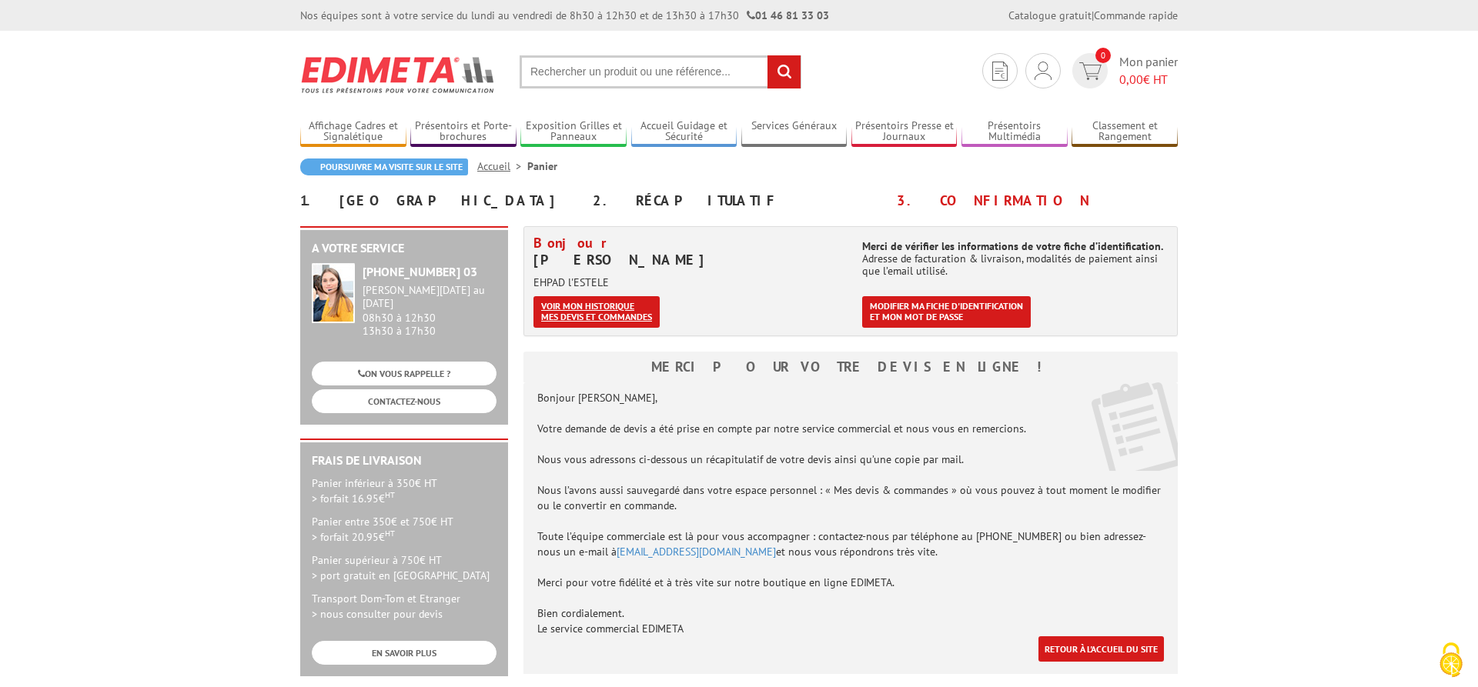
click at [580, 310] on link "Voir mon historique mes devis et commandes" at bounding box center [596, 312] width 126 height 32
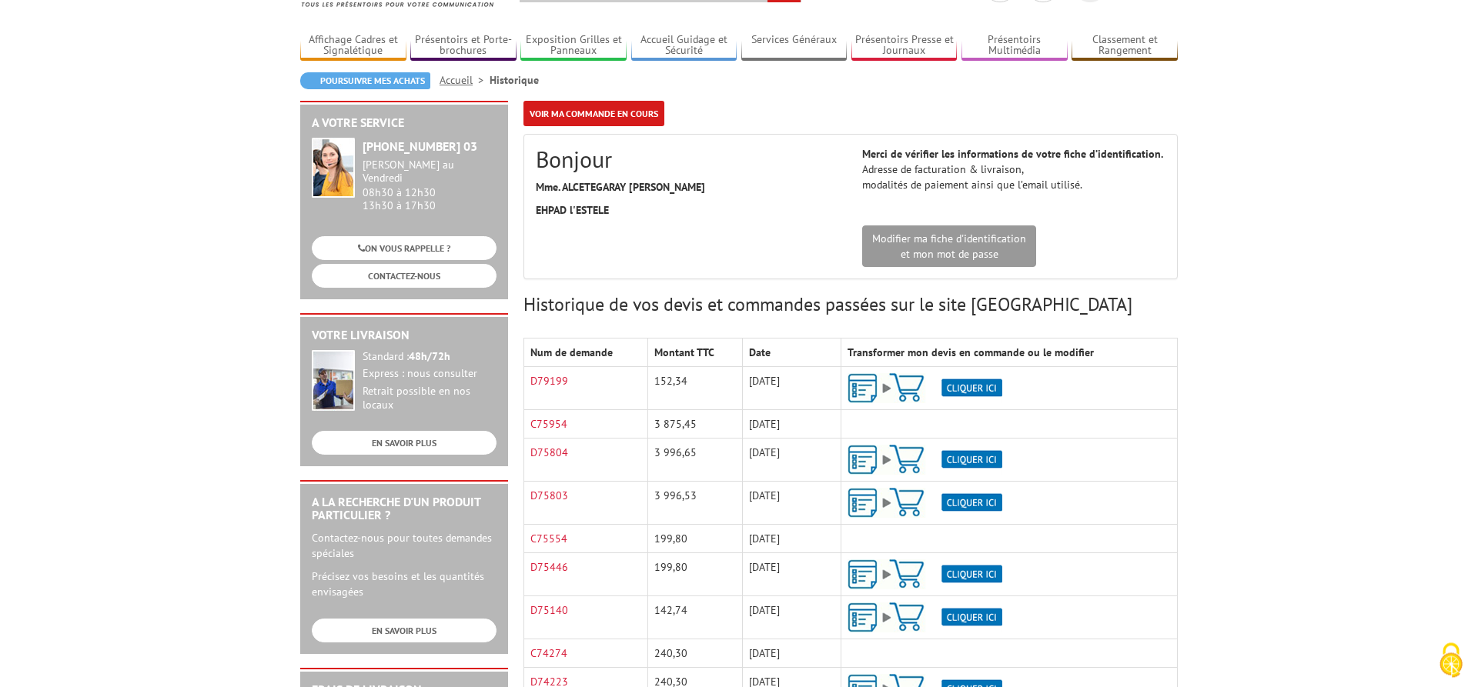
scroll to position [157, 0]
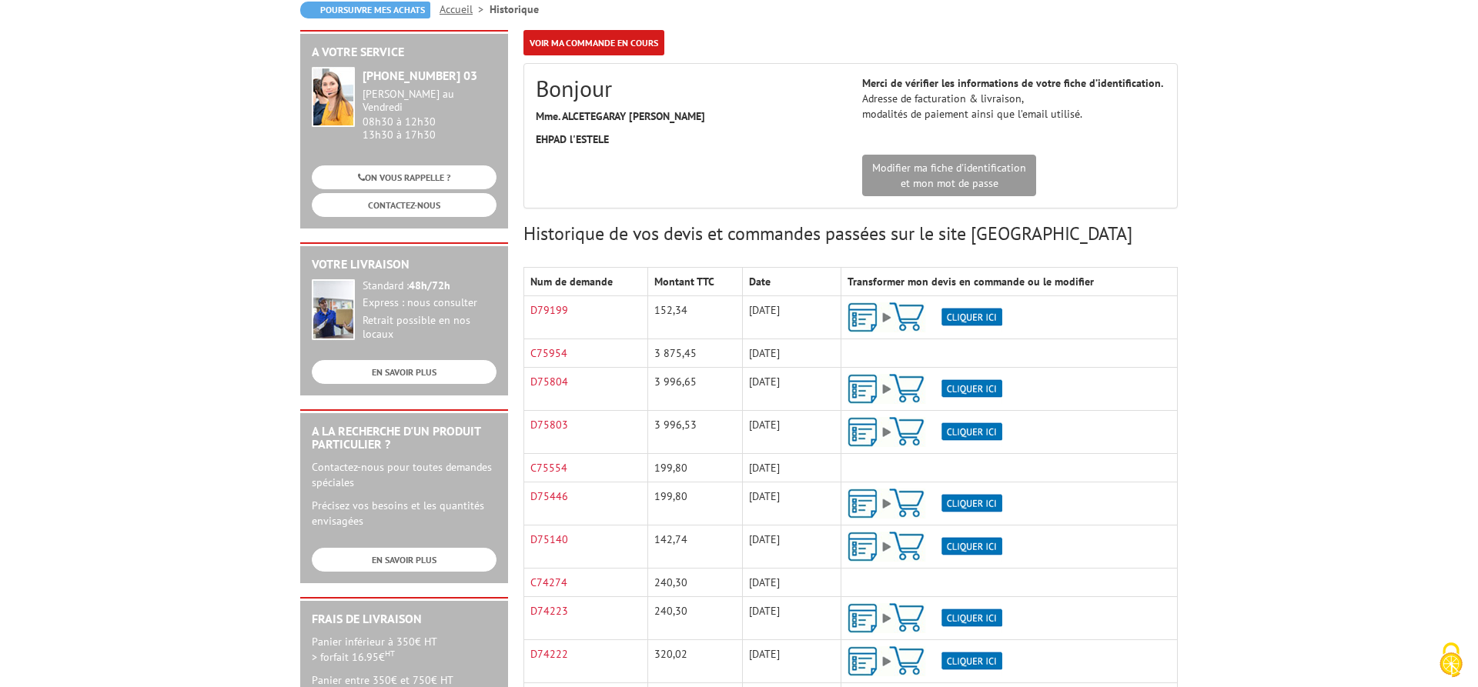
click at [990, 312] on img at bounding box center [924, 317] width 155 height 30
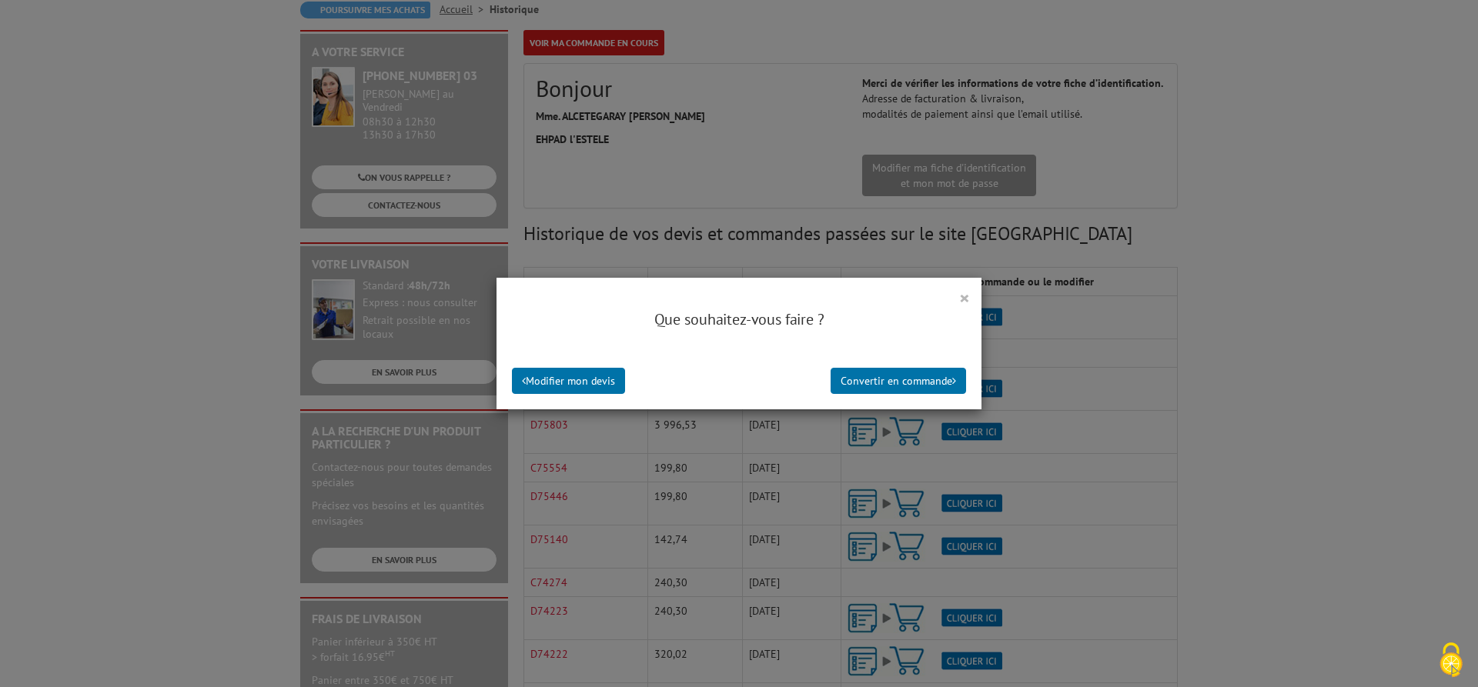
click at [968, 295] on button "×" at bounding box center [964, 298] width 11 height 20
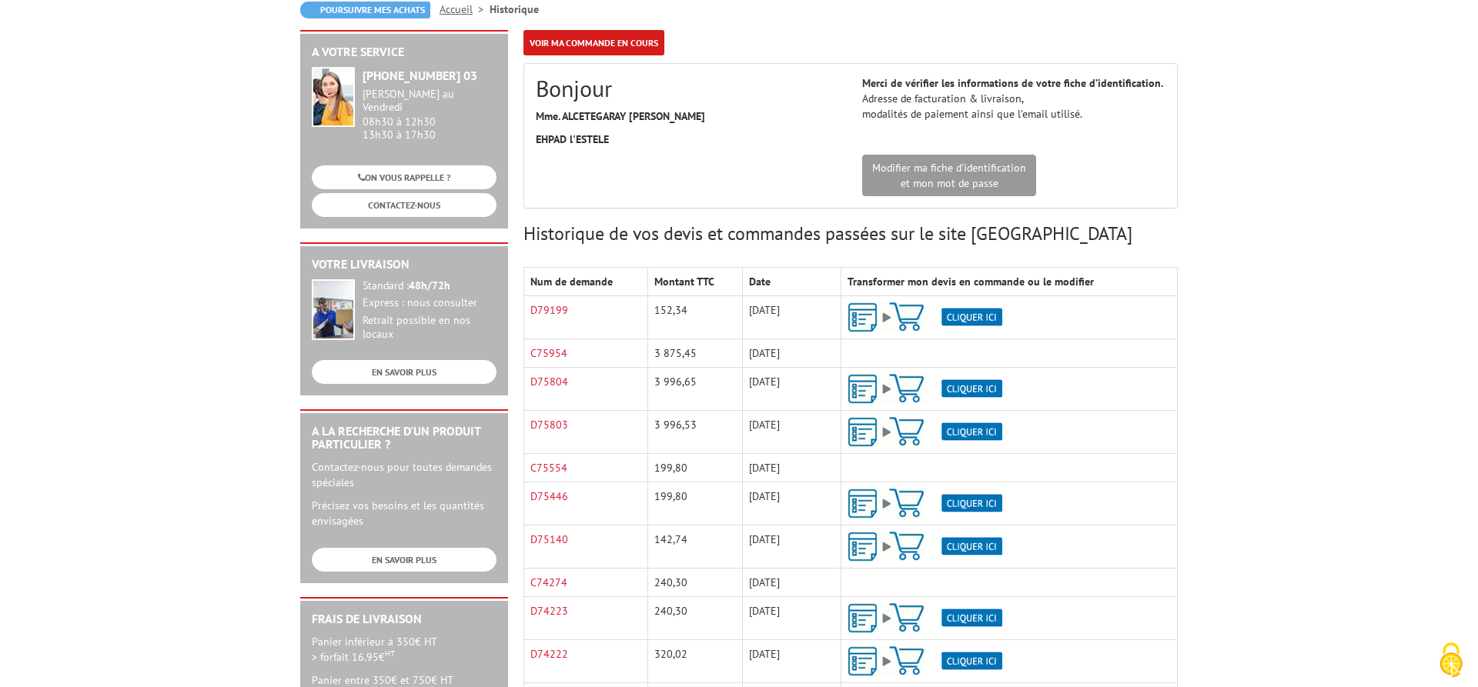
click at [867, 316] on img at bounding box center [924, 317] width 155 height 30
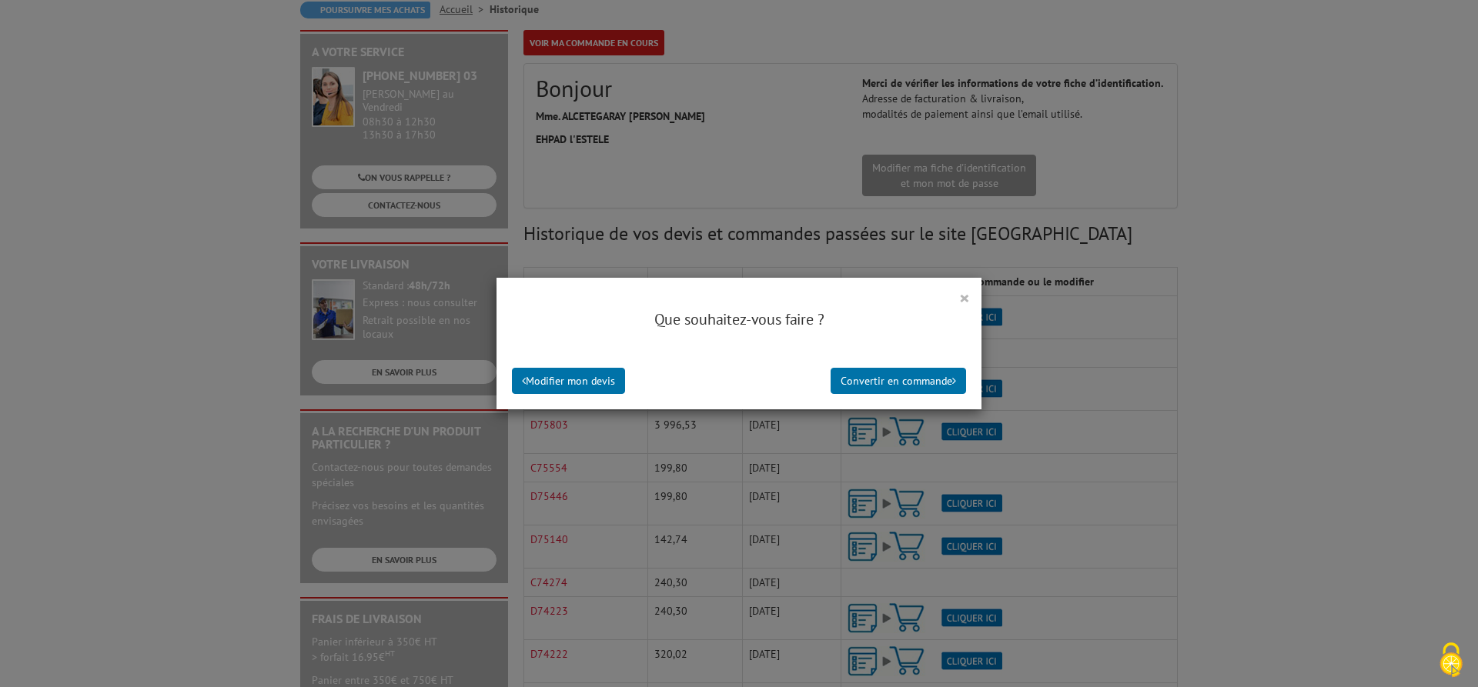
click at [964, 300] on button "×" at bounding box center [964, 298] width 11 height 20
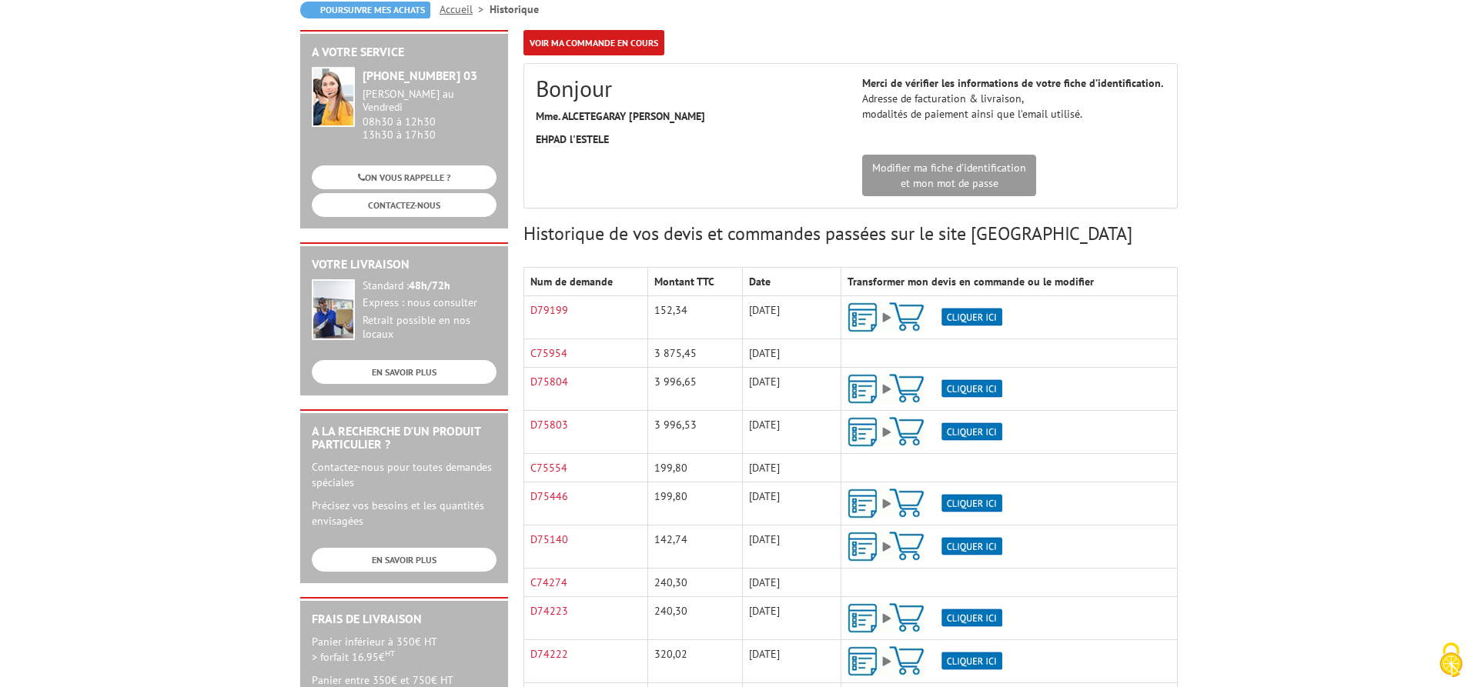
click at [914, 312] on img at bounding box center [924, 317] width 155 height 30
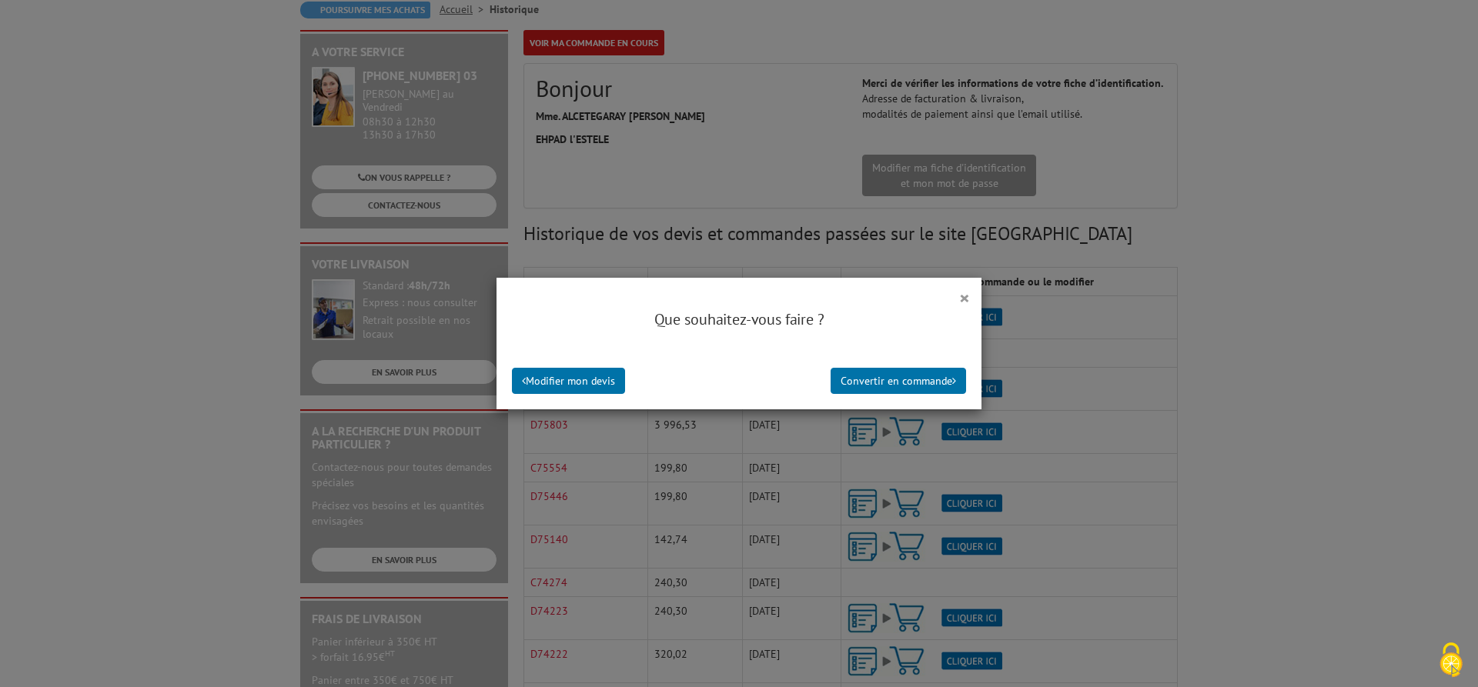
click at [972, 296] on div "×" at bounding box center [738, 289] width 485 height 23
drag, startPoint x: 970, startPoint y: 299, endPoint x: 899, endPoint y: 319, distance: 73.4
click at [970, 299] on div "×" at bounding box center [738, 289] width 485 height 23
click at [964, 299] on button "×" at bounding box center [964, 298] width 11 height 20
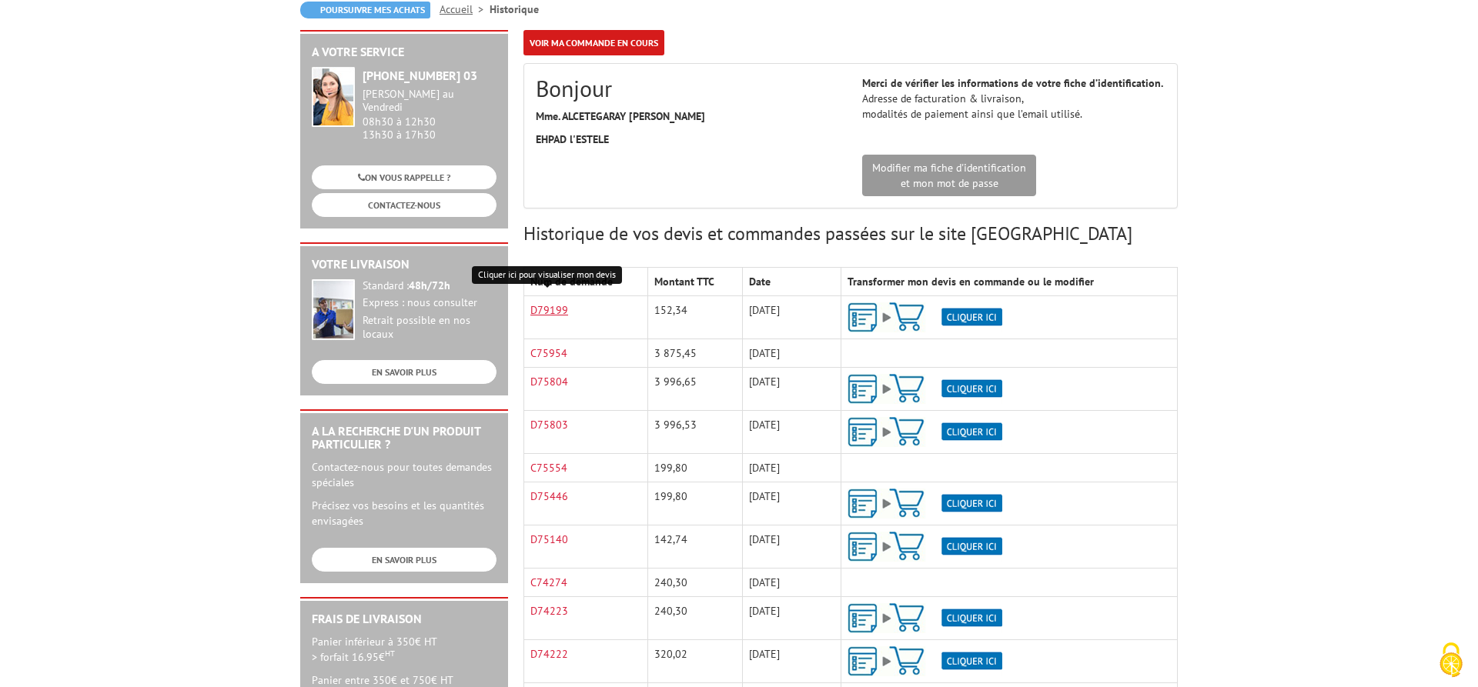
click at [554, 309] on link "D79199" at bounding box center [549, 310] width 38 height 14
